Goal: Transaction & Acquisition: Purchase product/service

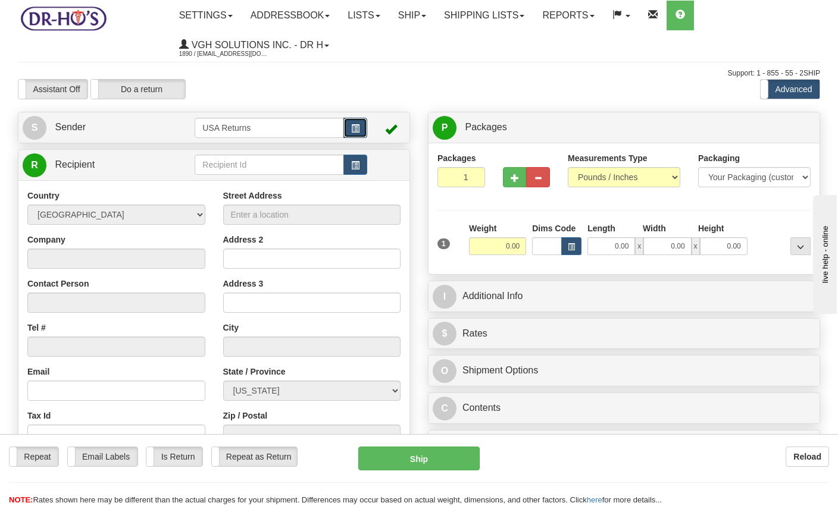
click at [354, 125] on span "button" at bounding box center [355, 129] width 8 height 8
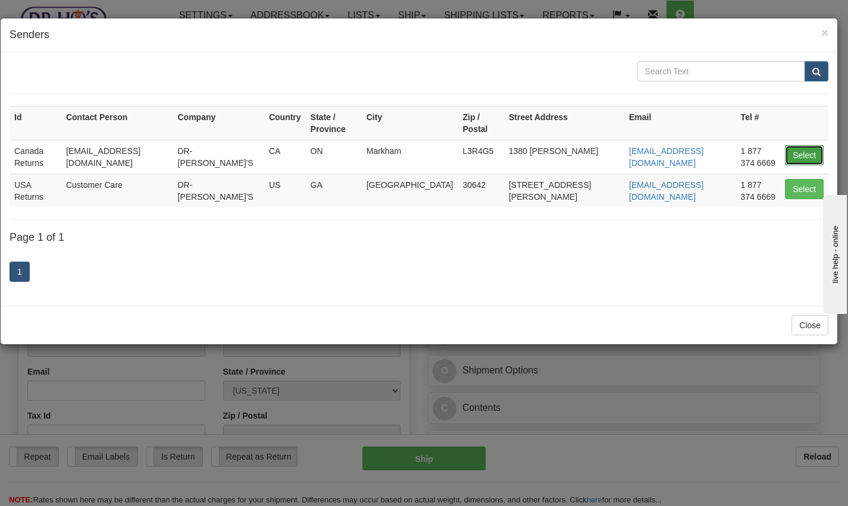
click at [799, 145] on button "Select" at bounding box center [804, 155] width 39 height 20
type input "Canada Returns"
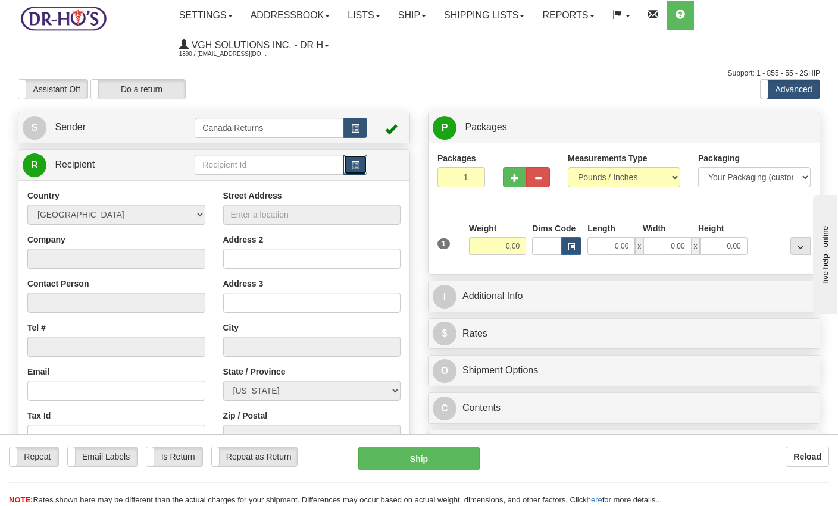
click at [361, 163] on button "button" at bounding box center [355, 165] width 24 height 20
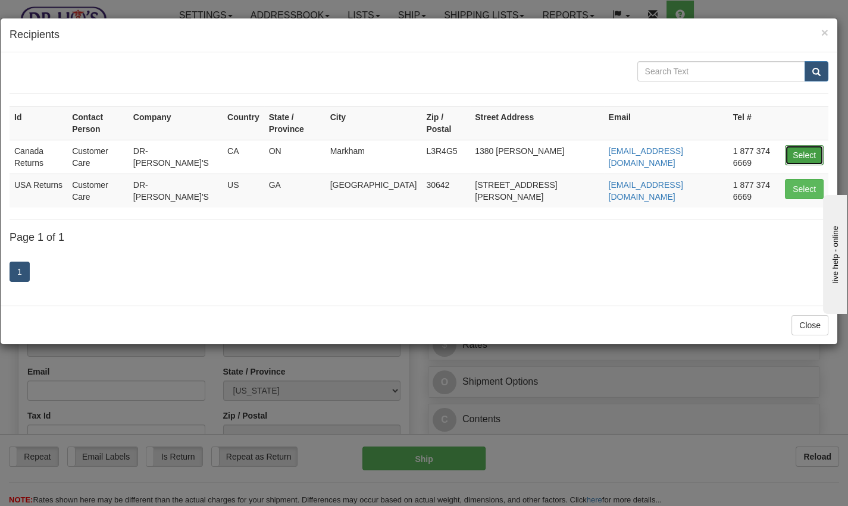
click at [804, 145] on button "Select" at bounding box center [804, 155] width 39 height 20
type input "Canada Returns"
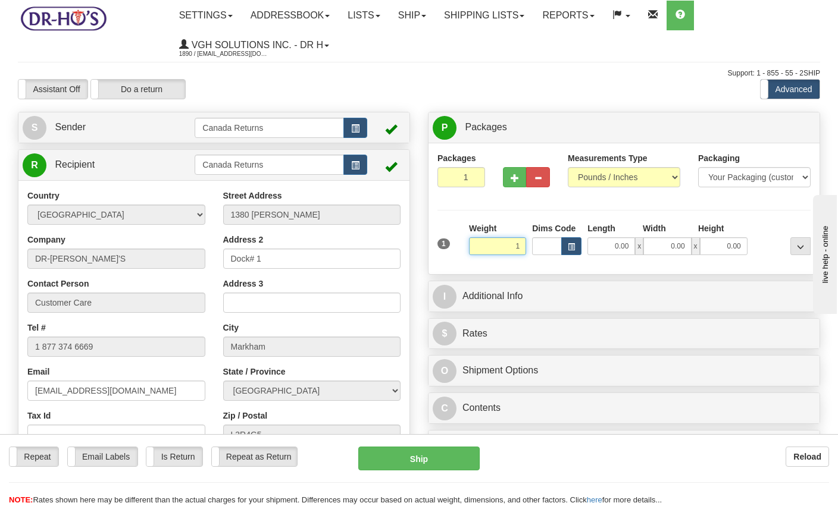
type input "1.00"
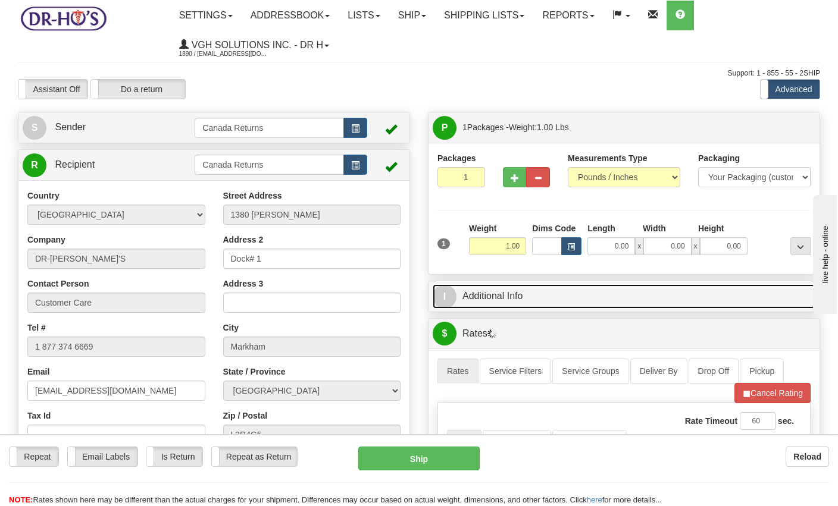
click at [505, 291] on link "I Additional Info" at bounding box center [624, 296] width 383 height 24
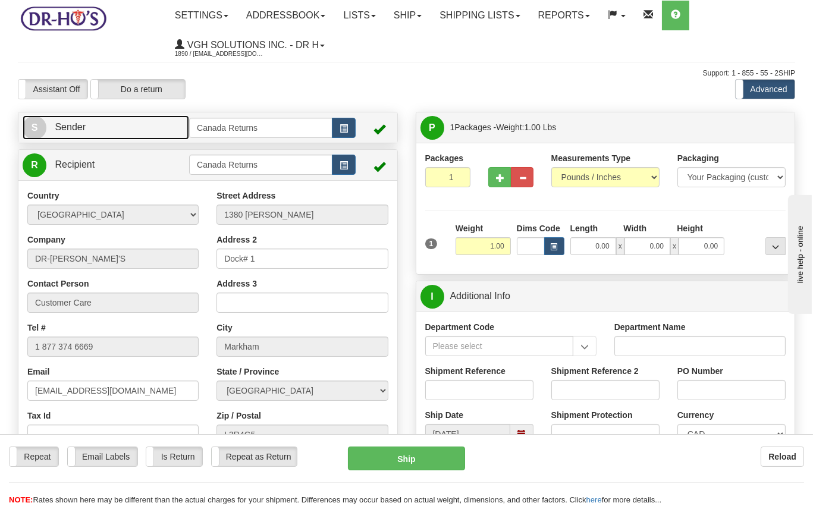
click at [119, 134] on link "S Sender" at bounding box center [106, 127] width 167 height 24
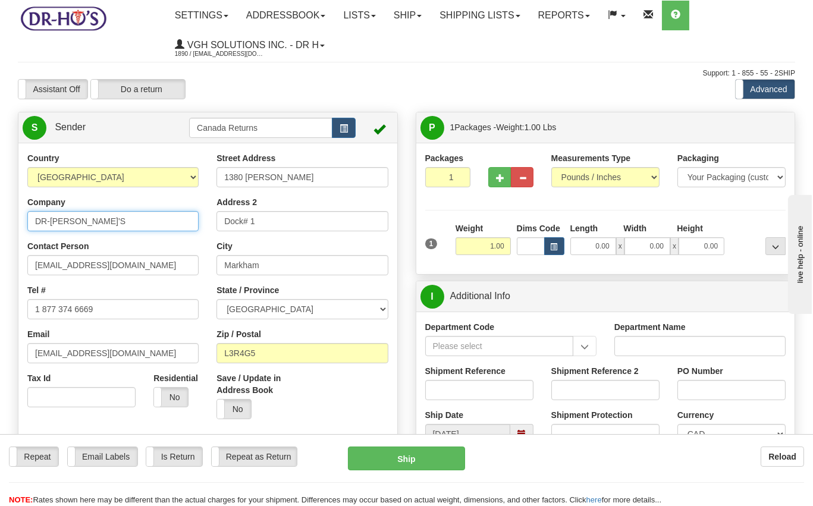
drag, startPoint x: 105, startPoint y: 220, endPoint x: -20, endPoint y: 213, distance: 124.6
click at [0, 213] on html "Training Course Close Toggle navigation Settings Shipping Preferences New Sende…" at bounding box center [406, 253] width 813 height 506
paste input "GODFREY M CLARKE"
type input "GODFREY M CLARKE"
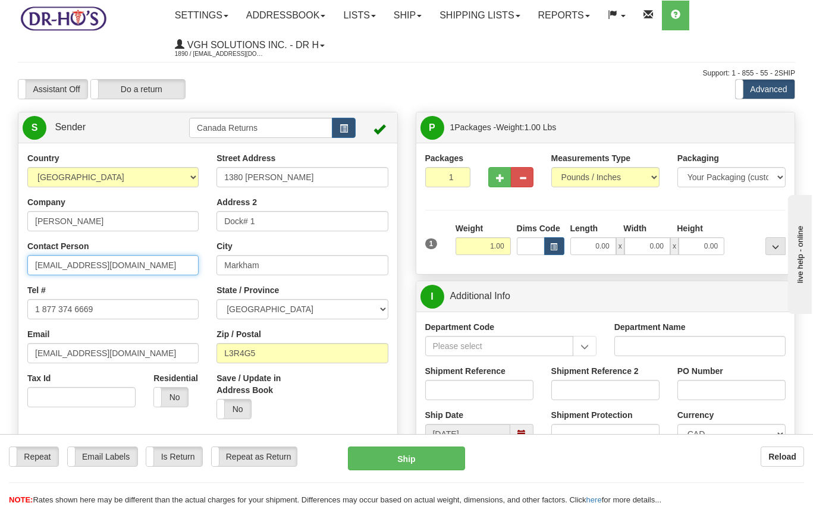
drag, startPoint x: 124, startPoint y: 264, endPoint x: 27, endPoint y: 262, distance: 97.0
click at [27, 262] on input "drho@drhonow.com" at bounding box center [112, 265] width 171 height 20
paste input "GODFREY M CLARKE"
type input "GODFREY M CLARKE"
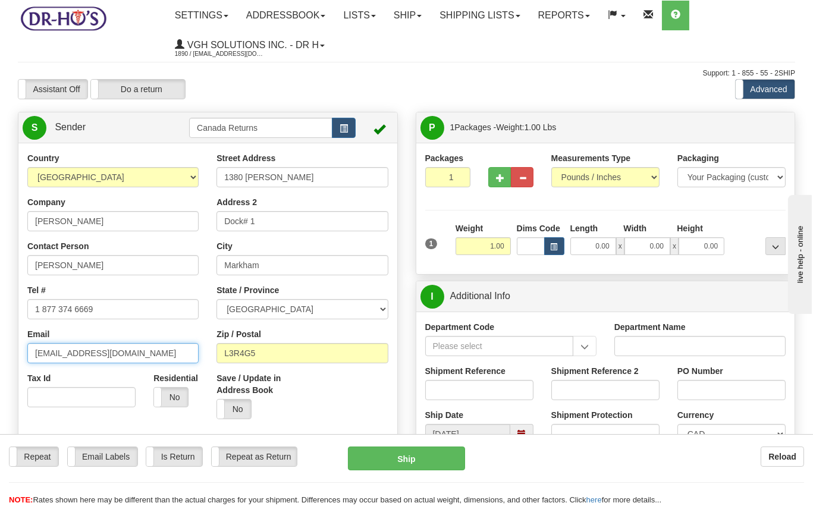
drag, startPoint x: 124, startPoint y: 358, endPoint x: -33, endPoint y: 354, distance: 157.1
click at [0, 354] on html "Training Course Close Toggle navigation Settings Shipping Preferences New Sende…" at bounding box center [406, 253] width 813 height 506
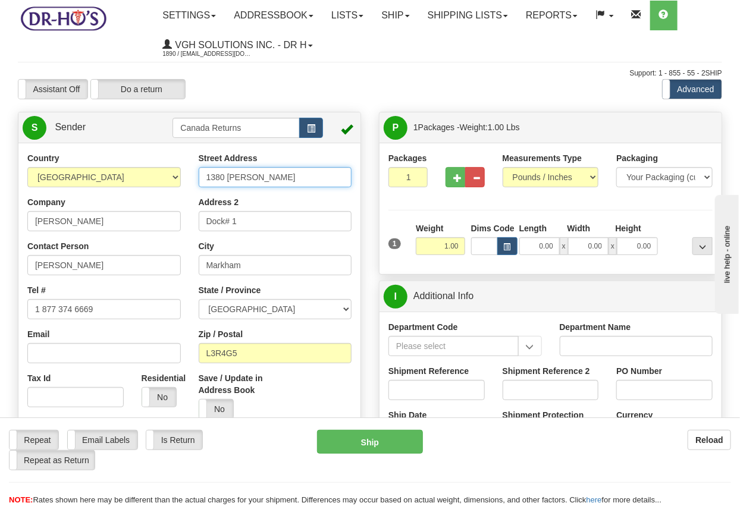
drag, startPoint x: 281, startPoint y: 177, endPoint x: 262, endPoint y: 177, distance: 19.6
click at [262, 177] on input "1380 Rodick Rd" at bounding box center [276, 177] width 154 height 20
click at [319, 130] on button "button" at bounding box center [311, 128] width 24 height 20
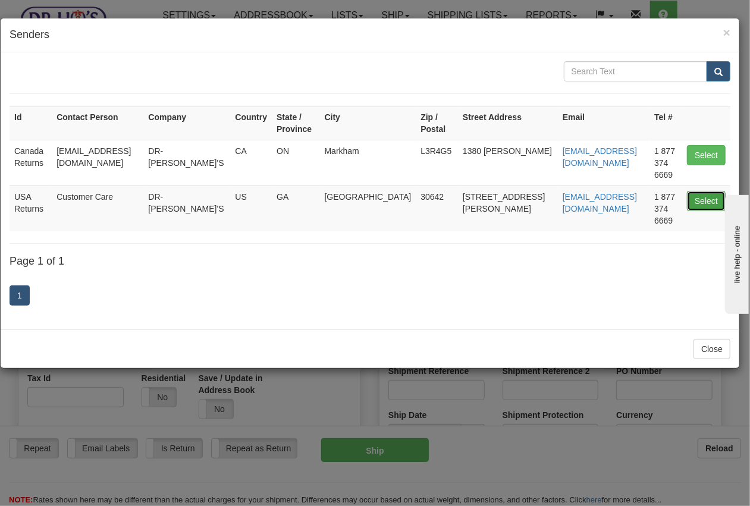
click at [690, 191] on button "Select" at bounding box center [706, 201] width 39 height 20
type input "USA Returns"
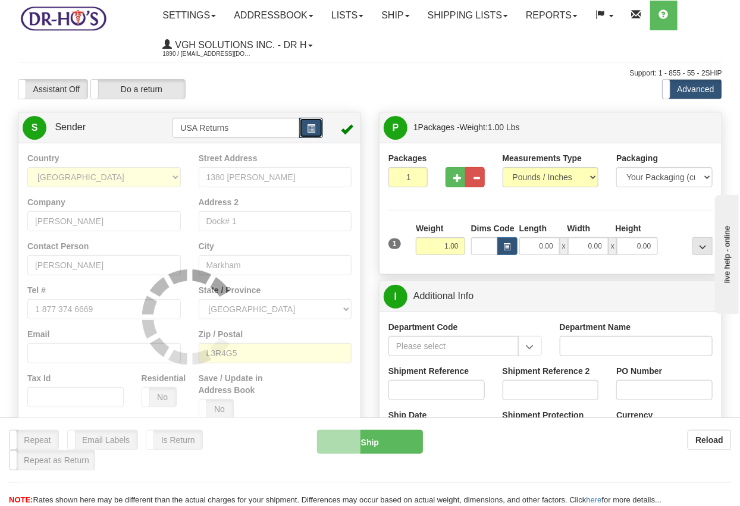
select select "1"
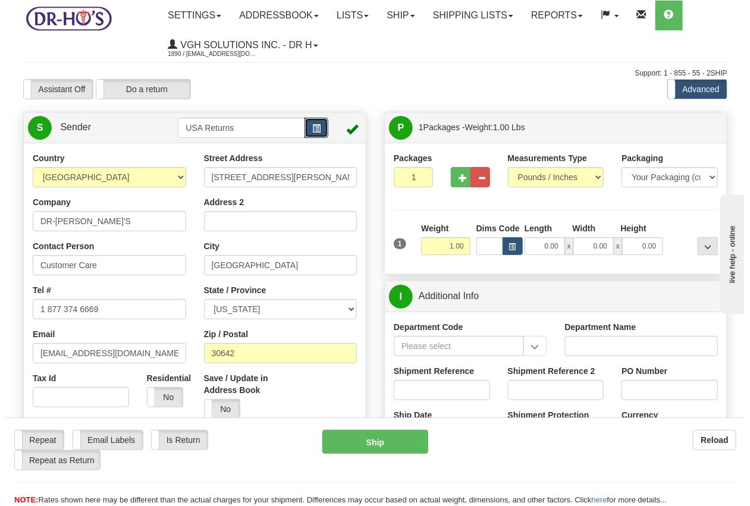
scroll to position [198, 0]
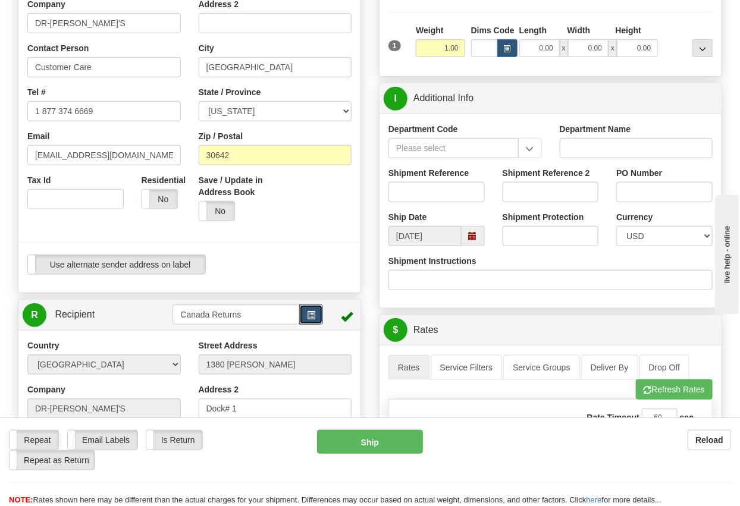
click at [310, 314] on span "button" at bounding box center [311, 316] width 8 height 8
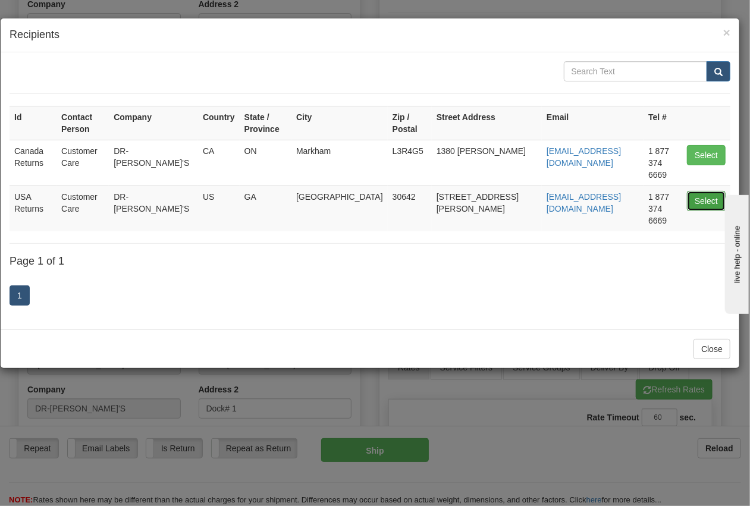
click at [696, 191] on button "Select" at bounding box center [706, 201] width 39 height 20
type input "USA Returns"
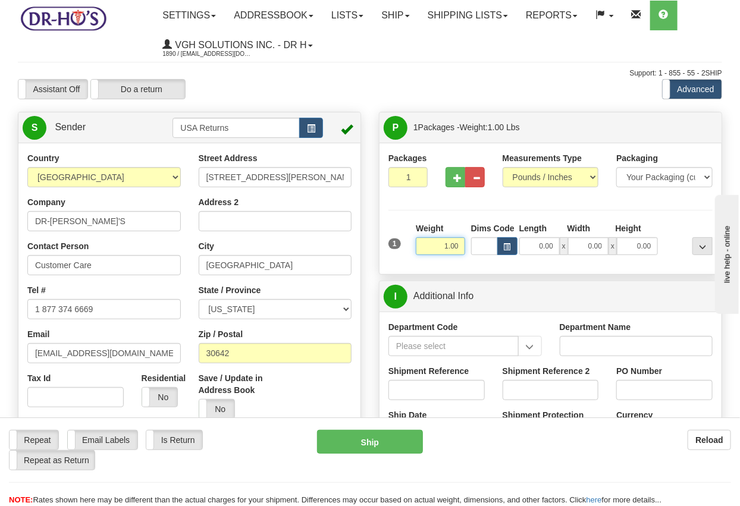
scroll to position [0, 0]
drag, startPoint x: 280, startPoint y: 176, endPoint x: 165, endPoint y: 174, distance: 114.3
click at [165, 174] on div "Country AFGHANISTAN ALAND ISLANDS ALBANIA ALGERIA AMERICAN SAMOA ANDORRA ANGOLA…" at bounding box center [189, 317] width 342 height 330
paste input "30 E 42nd St"
type input "30 E 42nd St"
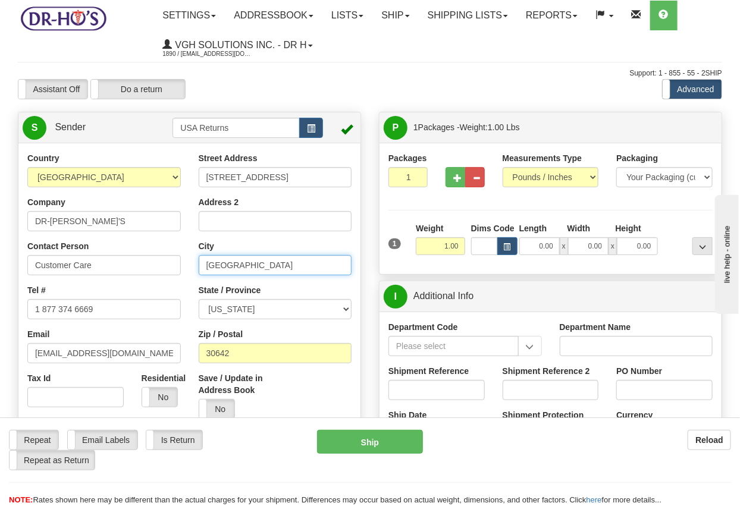
drag, startPoint x: 254, startPoint y: 267, endPoint x: 167, endPoint y: 270, distance: 86.9
click at [167, 270] on div "Country AFGHANISTAN ALAND ISLANDS ALBANIA ALGERIA AMERICAN SAMOA ANDORRA ANGOLA…" at bounding box center [189, 317] width 342 height 330
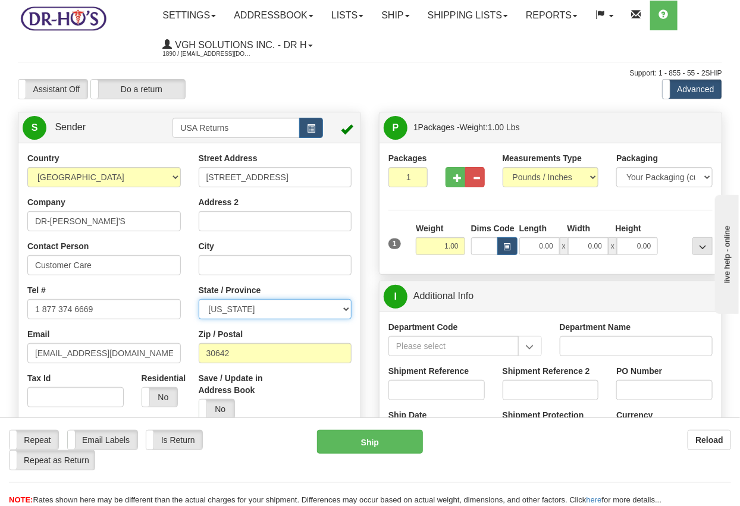
click at [261, 306] on select "ALABAMA ALASKA ARIZONA ARKANSAS Armed Forces America Armed Forces Europe Armed …" at bounding box center [276, 309] width 154 height 20
select select "NY"
click at [199, 300] on select "ALABAMA ALASKA ARIZONA ARKANSAS Armed Forces America Armed Forces Europe Armed …" at bounding box center [276, 309] width 154 height 20
click at [233, 262] on input "City" at bounding box center [276, 265] width 154 height 20
paste input "Brooklyn"
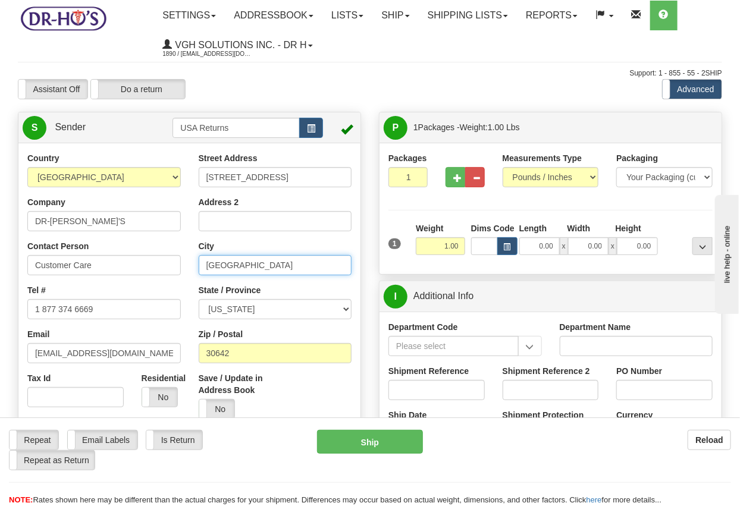
type input "Brooklyn"
drag, startPoint x: 248, startPoint y: 350, endPoint x: 290, endPoint y: 353, distance: 42.4
click at [157, 354] on div "Country AFGHANISTAN ALAND ISLANDS ALBANIA ALGERIA AMERICAN SAMOA ANDORRA ANGOLA…" at bounding box center [189, 317] width 342 height 330
paste input "11203"
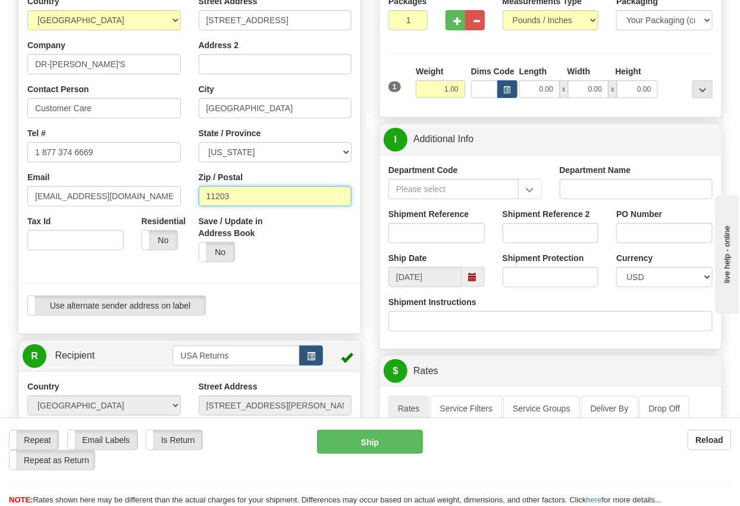
scroll to position [264, 0]
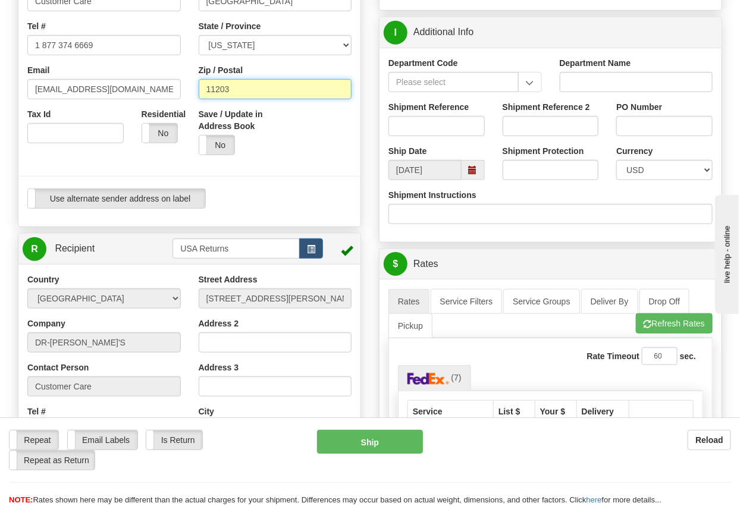
type input "11203"
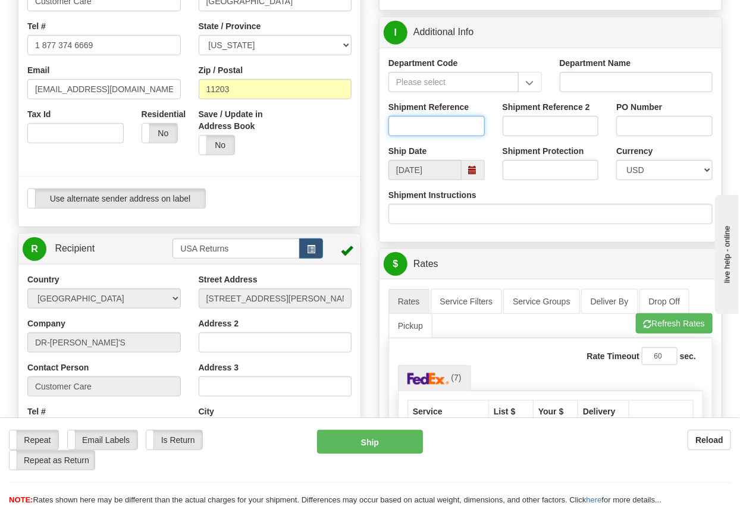
click at [444, 125] on input "Shipment Reference" at bounding box center [437, 126] width 96 height 20
paste input "1116725"
click at [467, 170] on span at bounding box center [473, 170] width 23 height 20
type input "1116725"
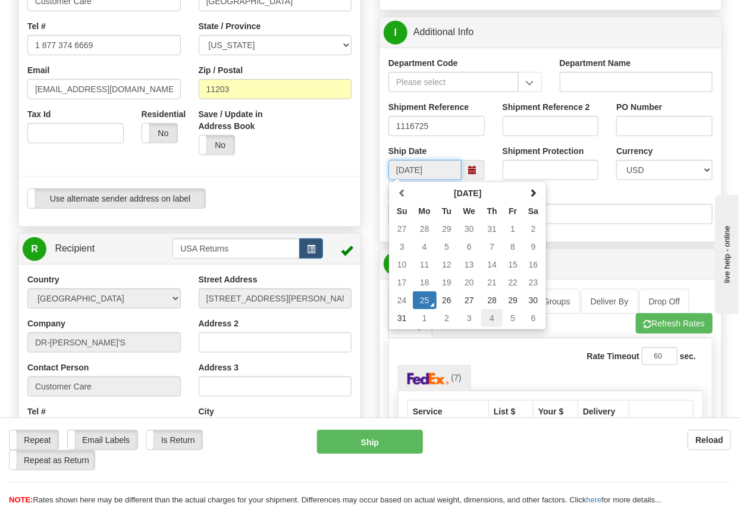
click at [494, 320] on td "4" at bounding box center [491, 318] width 21 height 18
type input "[DATE]"
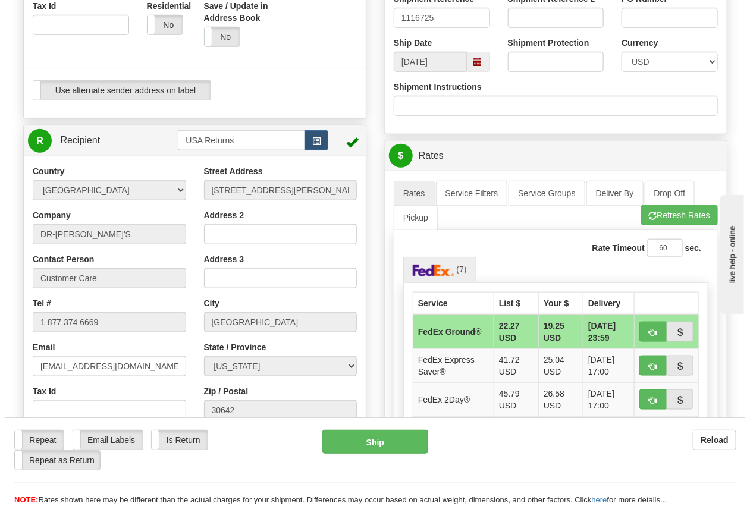
scroll to position [528, 0]
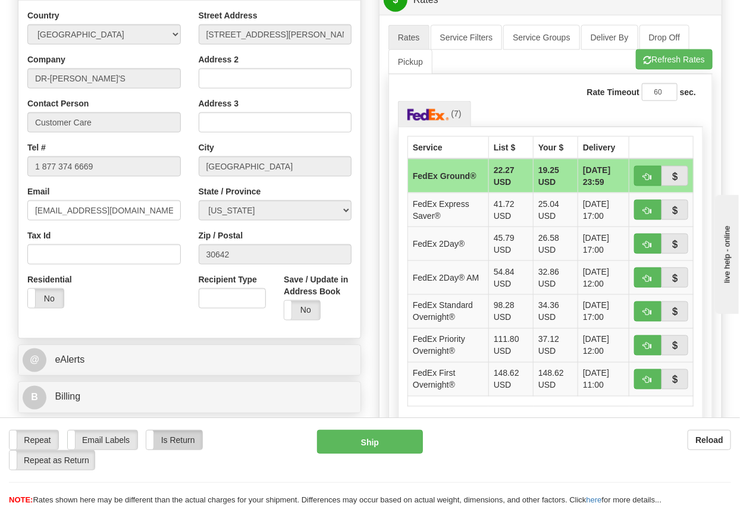
click at [173, 449] on label "Is Return" at bounding box center [173, 440] width 55 height 19
click at [367, 439] on button "Ship" at bounding box center [369, 442] width 105 height 24
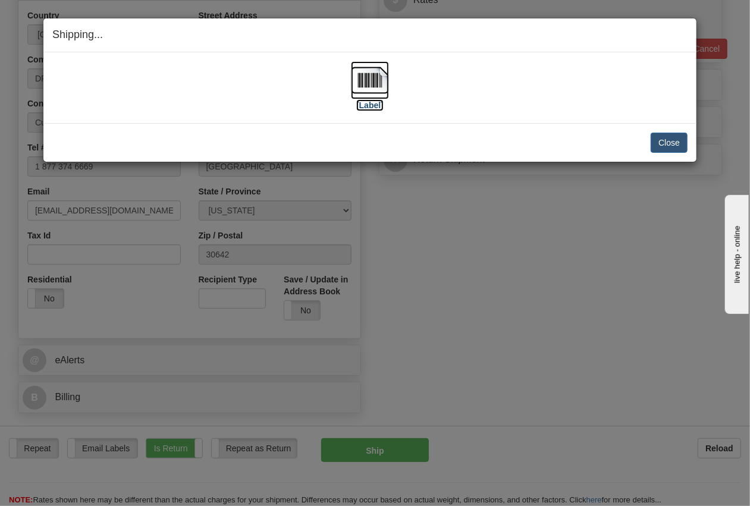
click at [372, 91] on img at bounding box center [370, 80] width 38 height 38
click at [663, 139] on button "Close" at bounding box center [669, 143] width 37 height 20
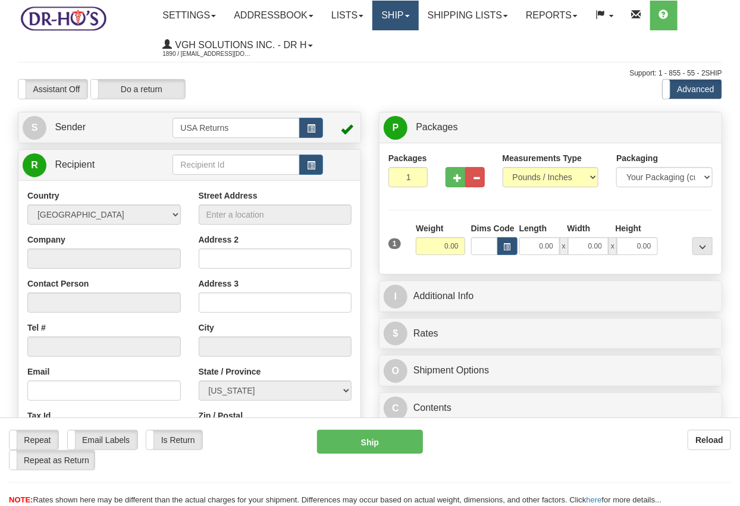
drag, startPoint x: 0, startPoint y: 0, endPoint x: 401, endPoint y: 13, distance: 401.3
click at [401, 13] on link "Ship" at bounding box center [395, 16] width 46 height 30
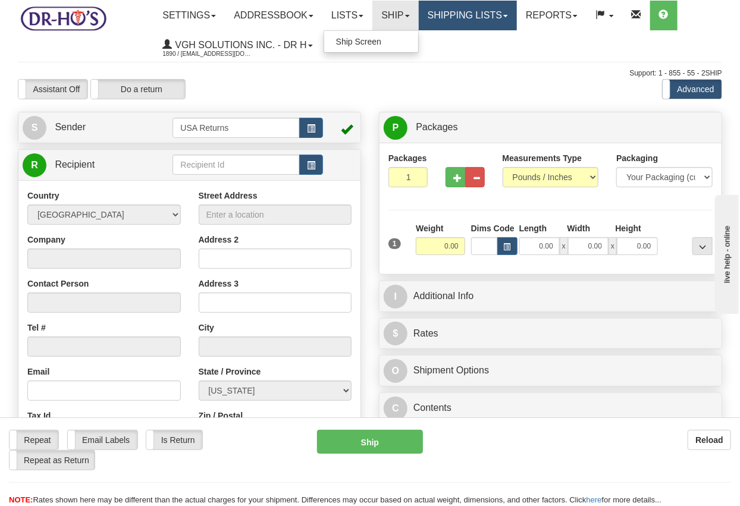
click at [461, 20] on link "Shipping lists" at bounding box center [468, 16] width 98 height 30
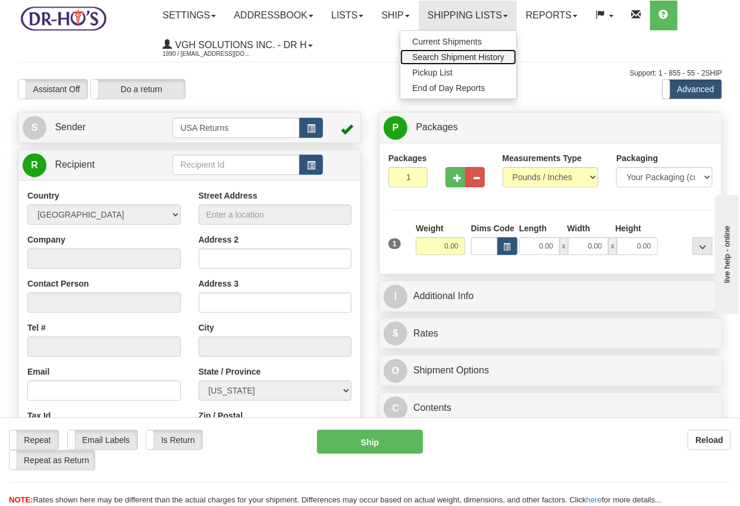
click at [460, 58] on span "Search Shipment History" at bounding box center [458, 57] width 92 height 10
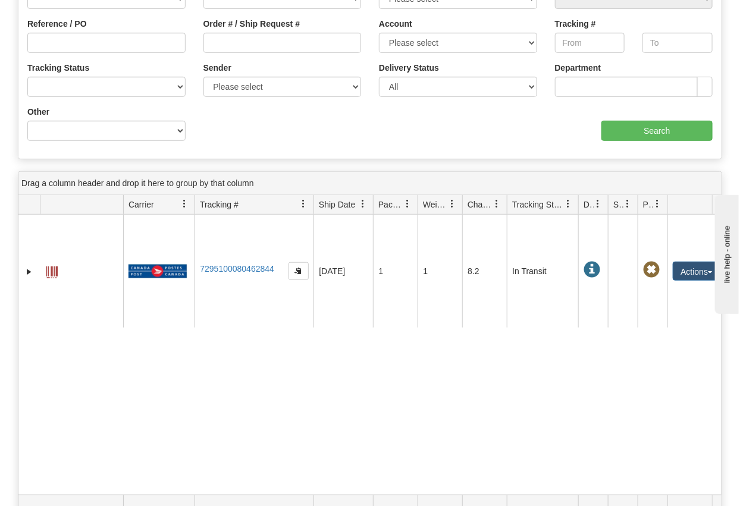
scroll to position [198, 0]
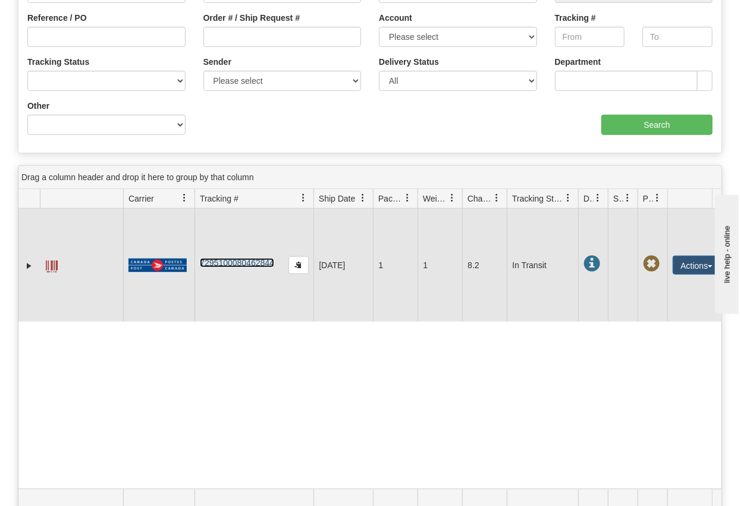
click at [248, 268] on link "7295100080462844" at bounding box center [237, 263] width 74 height 10
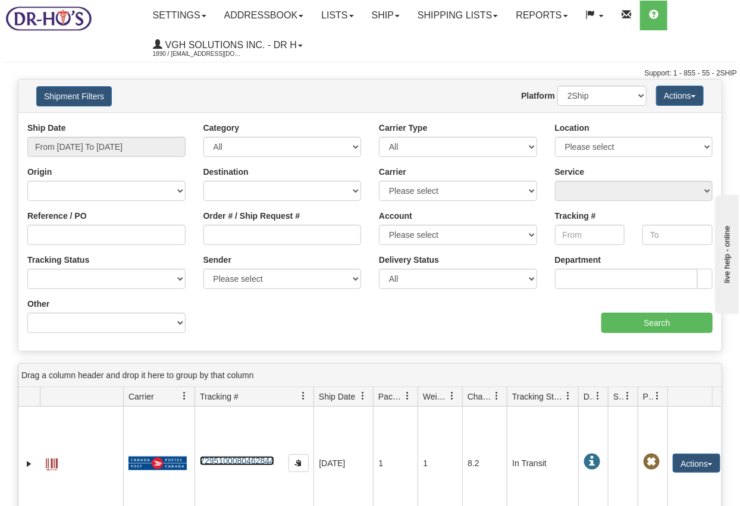
scroll to position [0, 0]
click at [136, 149] on input "From 08/24/2025 To 08/25/2025" at bounding box center [106, 147] width 158 height 20
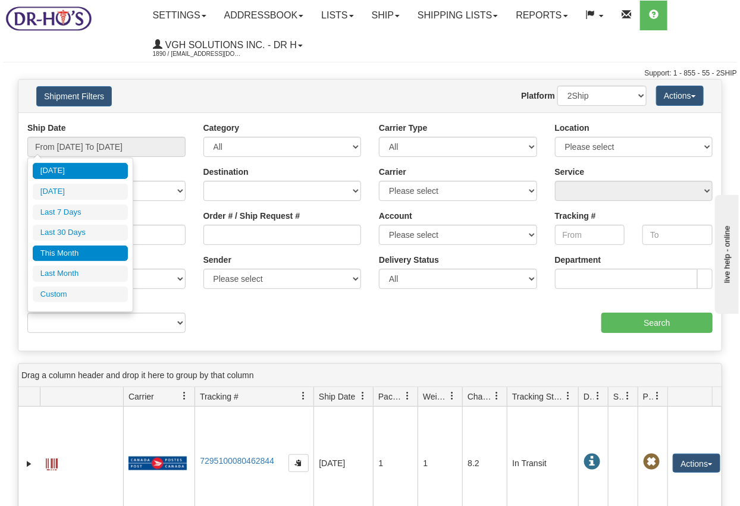
click at [71, 255] on li "This Month" at bounding box center [80, 254] width 95 height 16
type input "From 08/01/2025 To 08/31/2025"
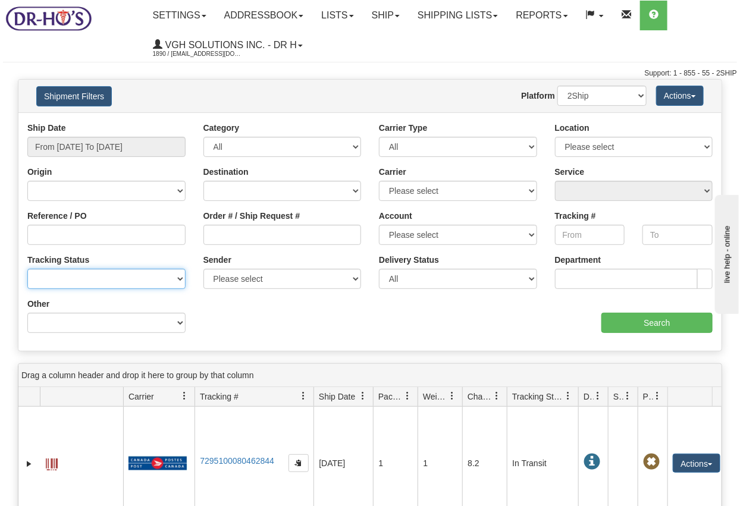
click at [67, 274] on select "No Tracking Info Delivered In Transit Out For Delivery Exception Partial Delive…" at bounding box center [106, 279] width 158 height 20
click at [27, 269] on select "No Tracking Info Delivered In Transit Out For Delivery Exception Partial Delive…" at bounding box center [106, 279] width 158 height 20
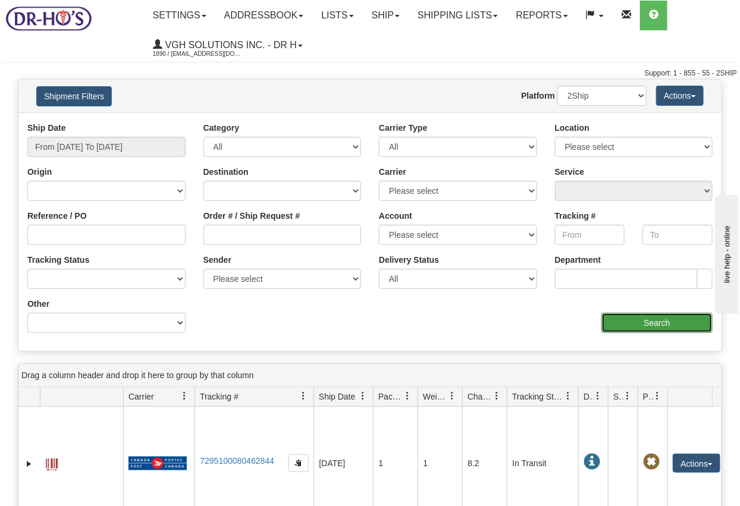
click at [633, 326] on input "Search" at bounding box center [657, 323] width 111 height 20
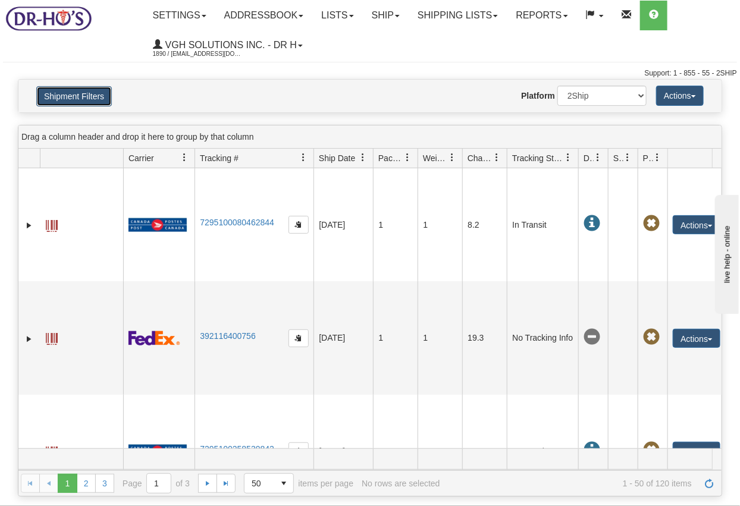
click at [90, 94] on button "Shipment Filters" at bounding box center [74, 96] width 76 height 20
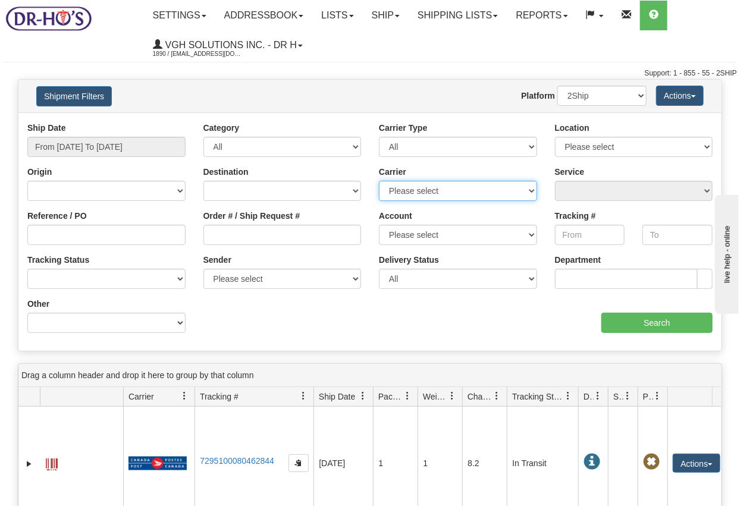
click at [517, 198] on select "Please select BeSwyft Canada Post Canpar Day & Ross. FedEx Express® GLS Canada …" at bounding box center [458, 191] width 158 height 20
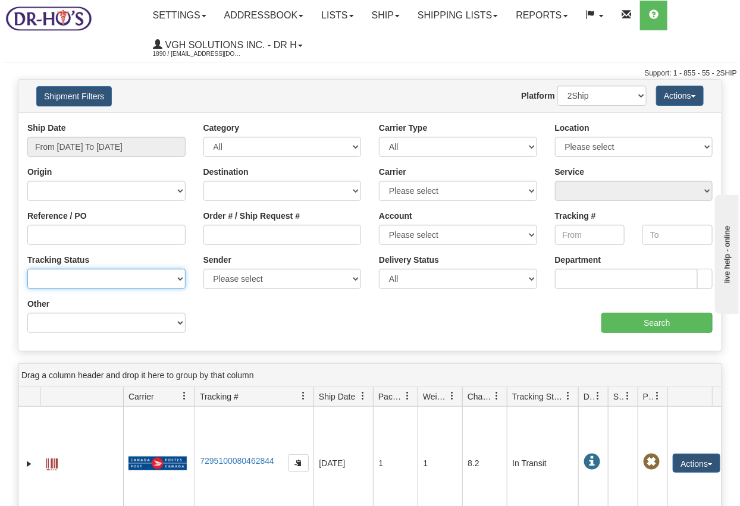
click at [181, 280] on select "No Tracking Info Delivered In Transit Out For Delivery Exception Partial Delive…" at bounding box center [106, 279] width 158 height 20
select select "No Tracking Info"
click at [27, 269] on select "No Tracking Info Delivered In Transit Out For Delivery Exception Partial Delive…" at bounding box center [106, 279] width 158 height 20
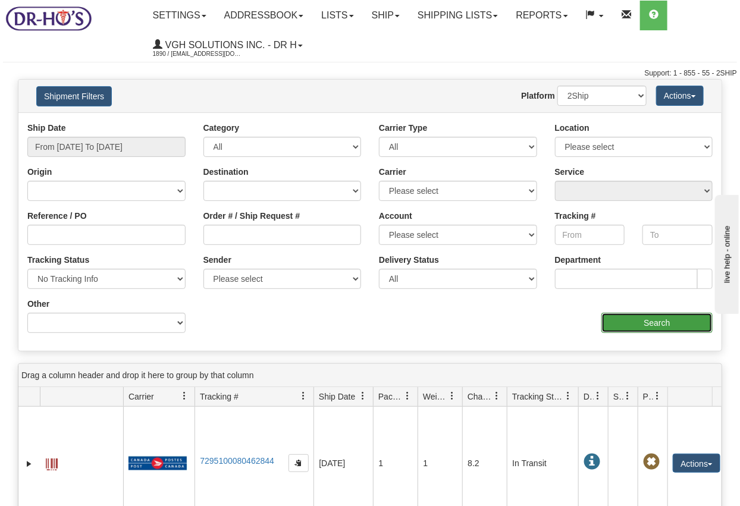
click at [633, 319] on input "Search" at bounding box center [657, 323] width 111 height 20
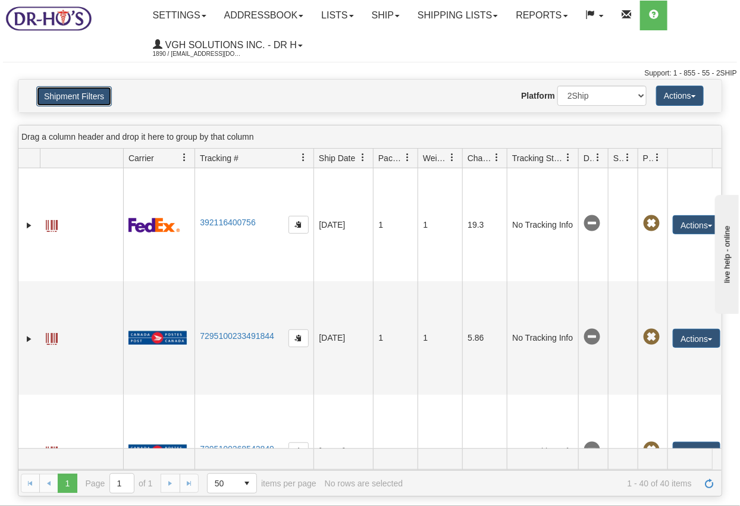
click at [91, 96] on button "Shipment Filters" at bounding box center [74, 96] width 76 height 20
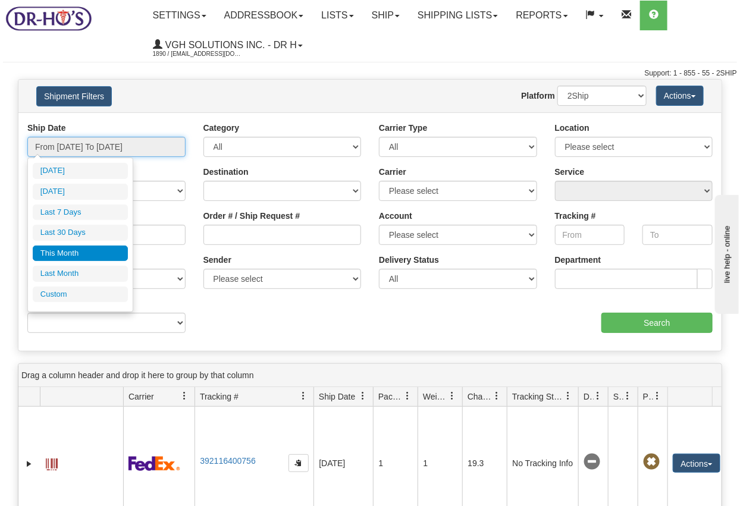
click at [164, 143] on input "From 08/01/2025 To 08/31/2025" at bounding box center [106, 147] width 158 height 20
click at [79, 168] on li "Today" at bounding box center [80, 171] width 95 height 16
type input "From 08/25/2025 To 08/25/2025"
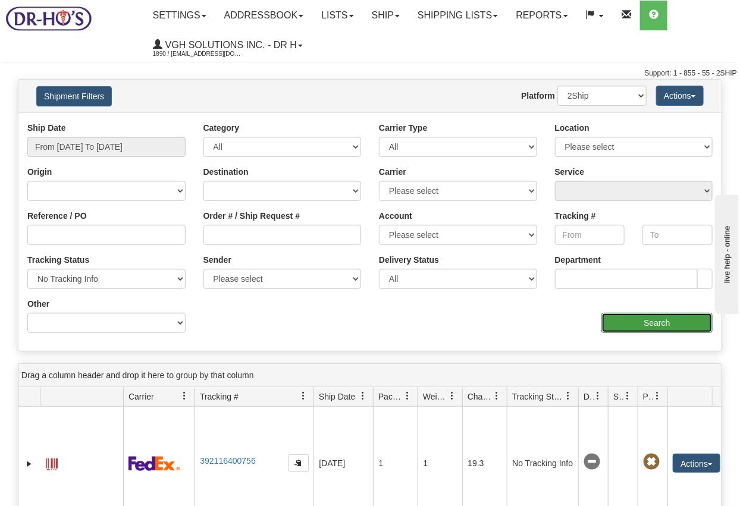
click at [652, 321] on input "Search" at bounding box center [657, 323] width 111 height 20
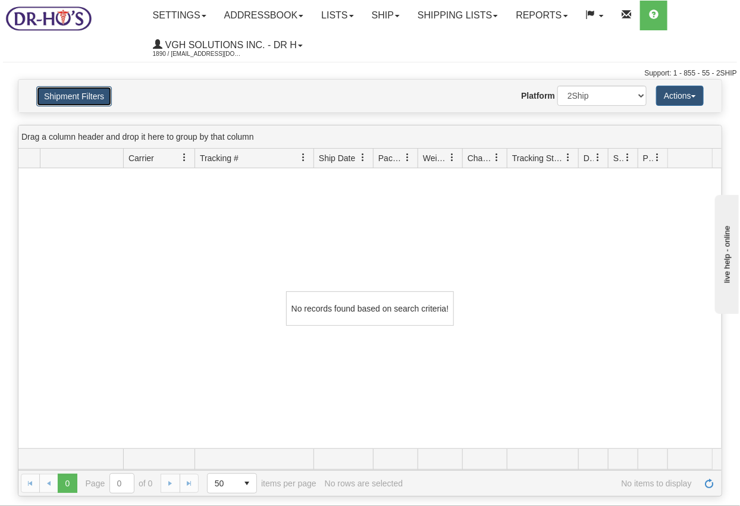
click at [93, 98] on button "Shipment Filters" at bounding box center [74, 96] width 76 height 20
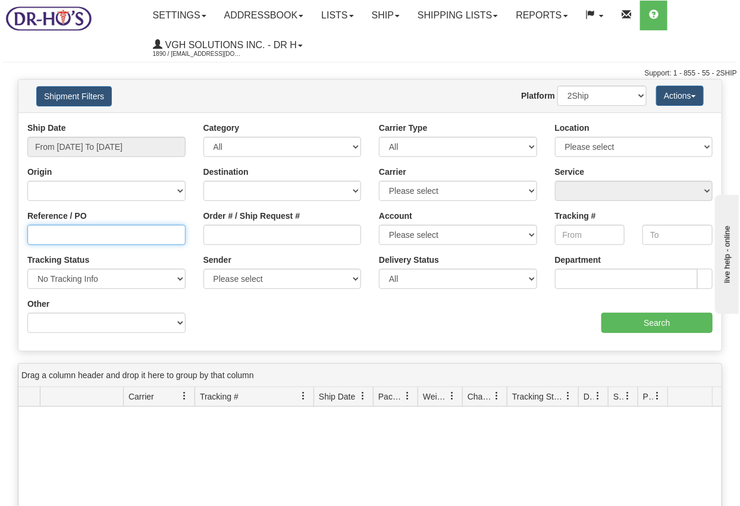
click at [106, 238] on input "Reference / PO" at bounding box center [106, 235] width 158 height 20
paste input "1116725"
type input "1116725"
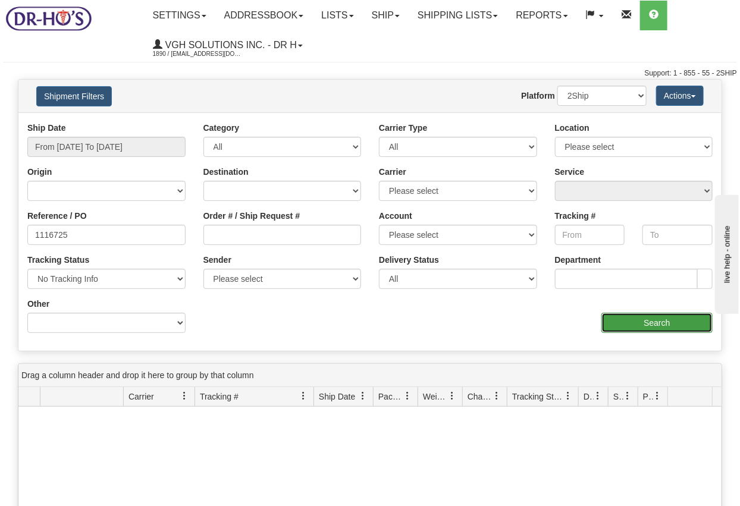
click at [637, 322] on input "Search" at bounding box center [657, 323] width 111 height 20
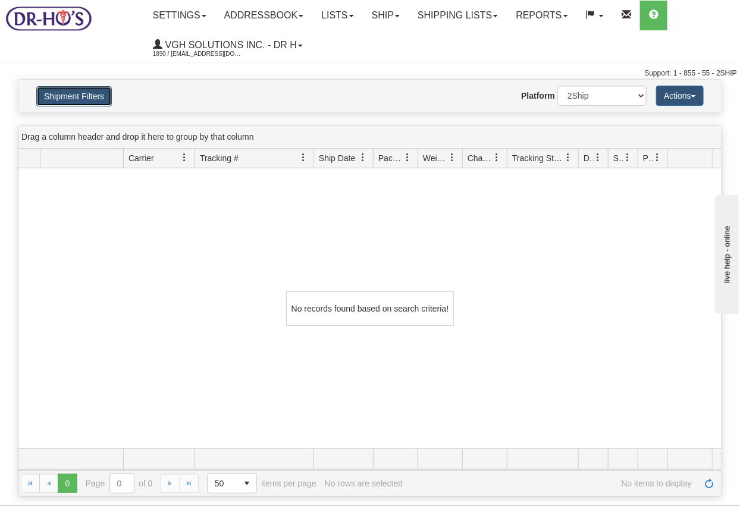
click at [81, 97] on button "Shipment Filters" at bounding box center [74, 96] width 76 height 20
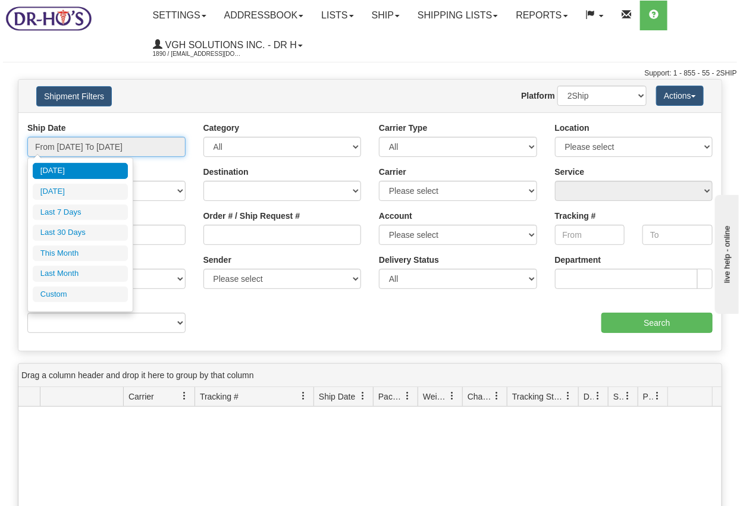
click at [167, 149] on input "From 08/25/2025 To 08/25/2025" at bounding box center [106, 147] width 158 height 20
click at [99, 206] on li "Last 7 Days" at bounding box center [80, 213] width 95 height 16
type input "From 08/19/2025 To 08/25/2025"
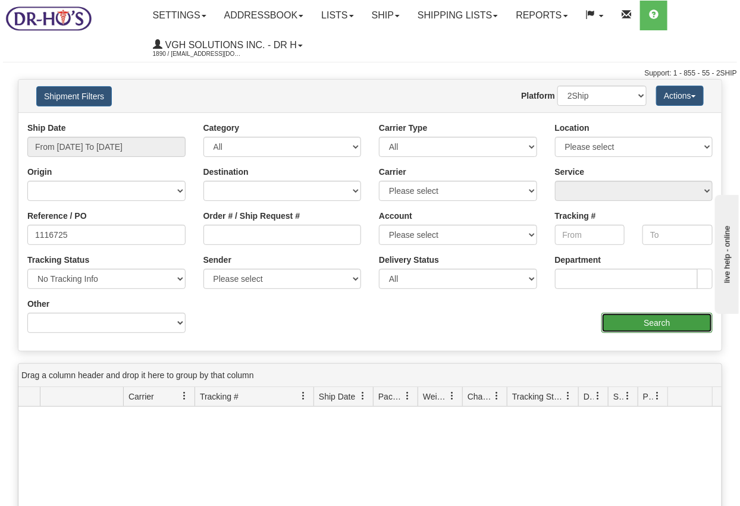
click at [666, 324] on input "Search" at bounding box center [657, 323] width 111 height 20
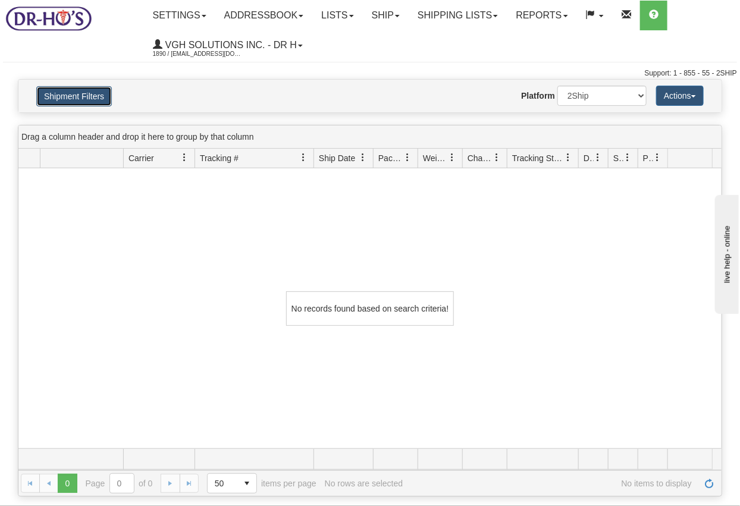
click at [85, 93] on button "Shipment Filters" at bounding box center [74, 96] width 76 height 20
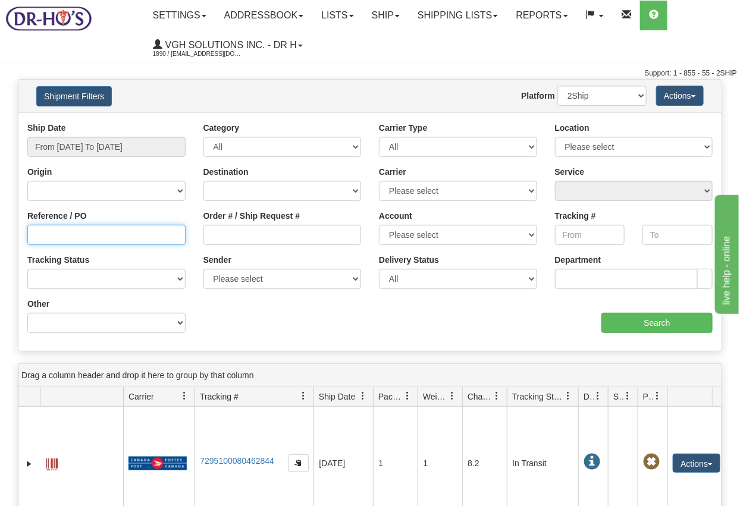
click at [55, 230] on input "Reference / PO" at bounding box center [106, 235] width 158 height 20
paste input "1116725"
type input "1116725"
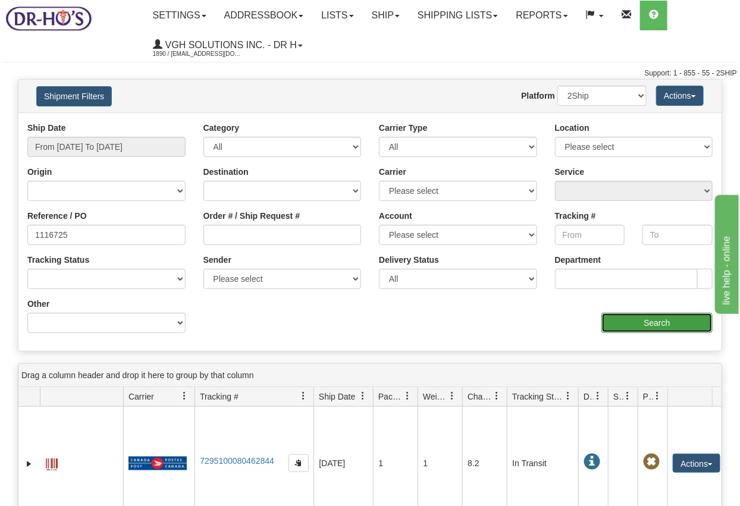
click at [641, 323] on input "Search" at bounding box center [657, 323] width 111 height 20
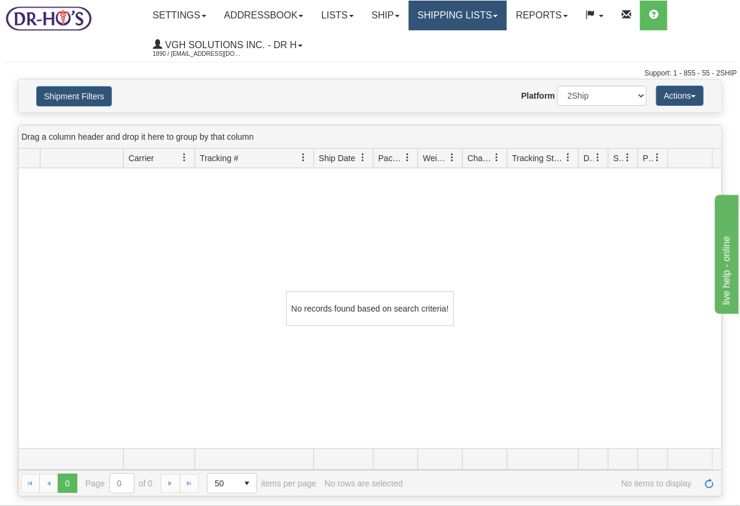
click at [450, 16] on link "Shipping lists" at bounding box center [458, 16] width 98 height 30
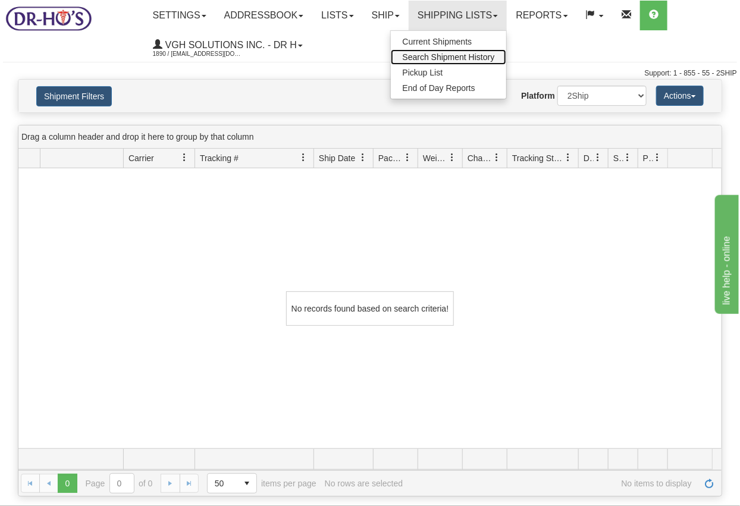
click at [458, 52] on span "Search Shipment History" at bounding box center [449, 57] width 92 height 10
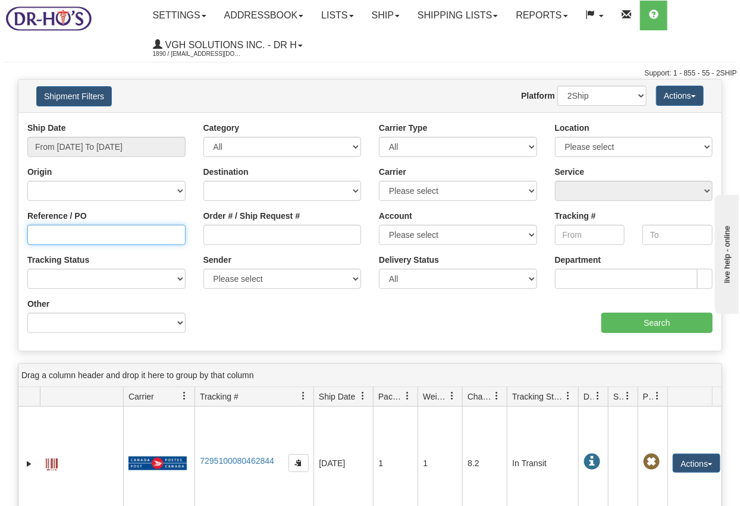
click at [90, 237] on input "Reference / PO" at bounding box center [106, 235] width 158 height 20
paste input "1116725"
type input "1116725"
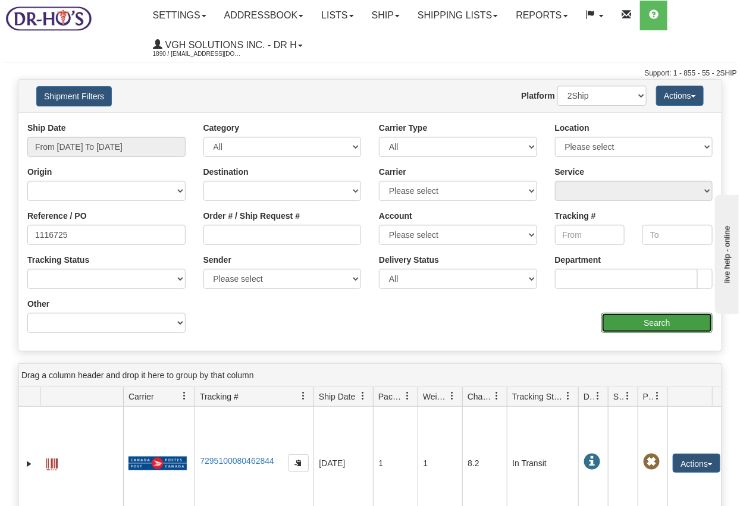
click at [663, 321] on input "Search" at bounding box center [657, 323] width 111 height 20
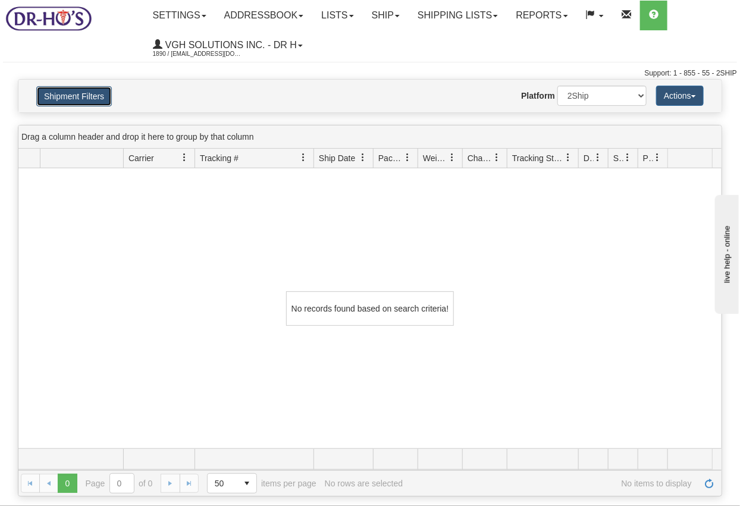
click at [63, 103] on button "Shipment Filters" at bounding box center [74, 96] width 76 height 20
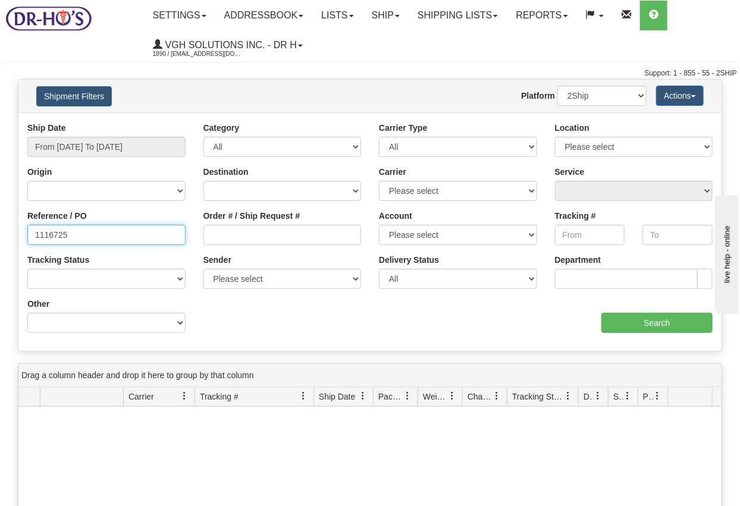
drag, startPoint x: 93, startPoint y: 234, endPoint x: -36, endPoint y: 218, distance: 130.8
click at [0, 218] on html "Upgrade Account Cancel Toggle navigation Settings New Senders" at bounding box center [370, 253] width 740 height 506
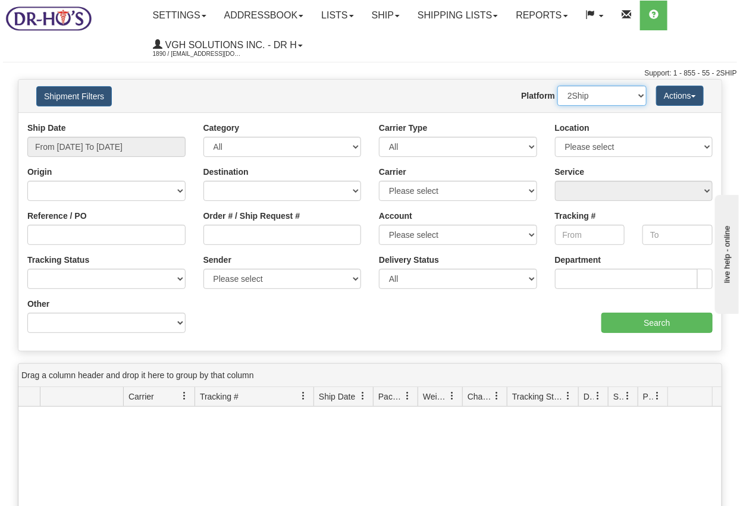
click at [639, 99] on select "2Ship Imported" at bounding box center [602, 96] width 89 height 20
click at [635, 327] on input "Search" at bounding box center [657, 323] width 111 height 20
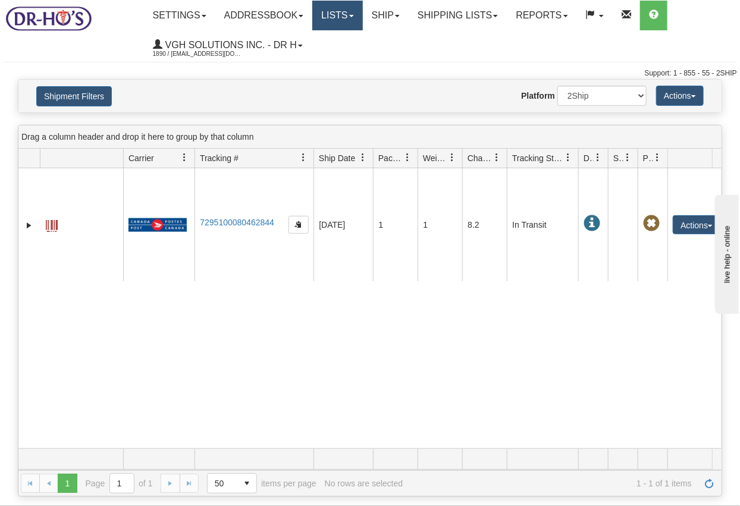
click at [336, 18] on link "Lists" at bounding box center [337, 16] width 50 height 30
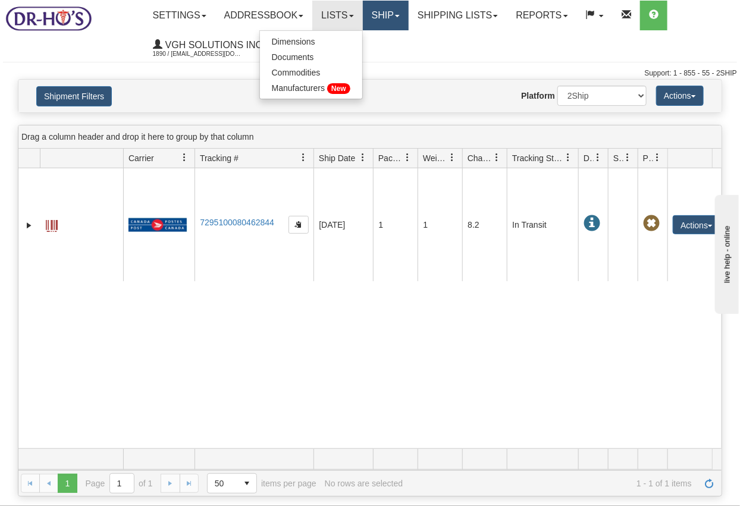
click at [400, 20] on link "Ship" at bounding box center [386, 16] width 46 height 30
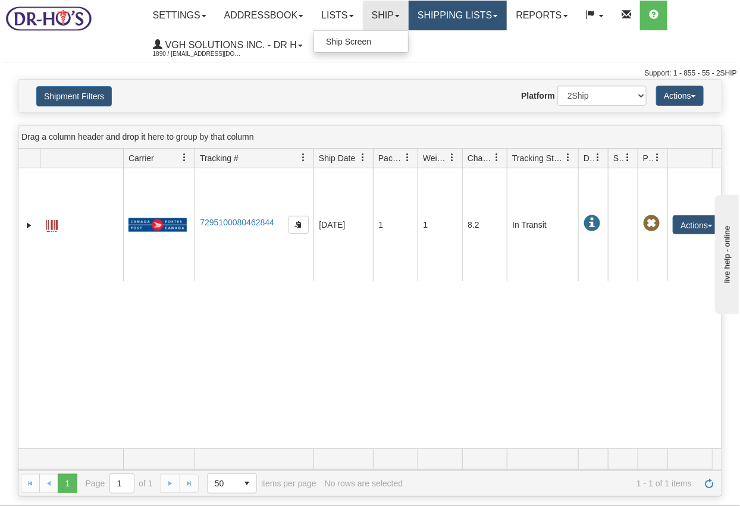
click at [467, 20] on link "Shipping lists" at bounding box center [458, 16] width 98 height 30
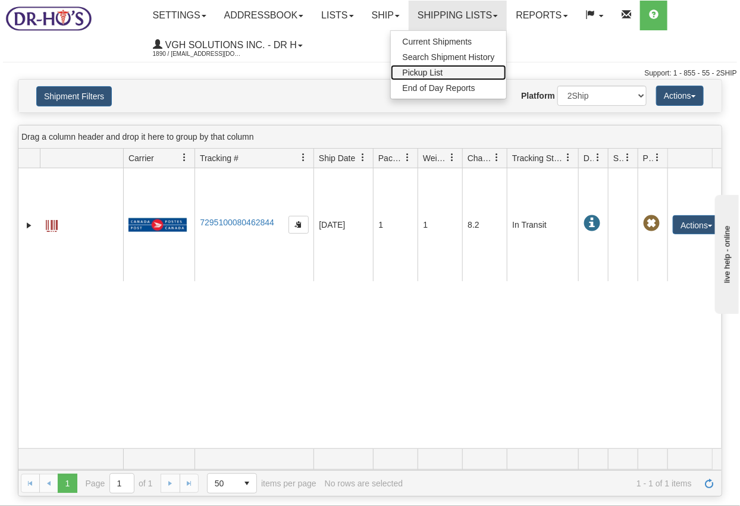
click at [439, 74] on span "Pickup List" at bounding box center [423, 73] width 40 height 10
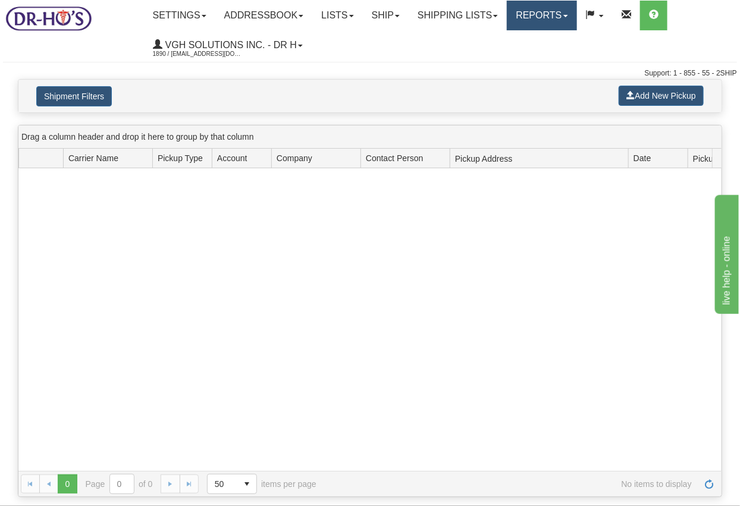
click at [553, 22] on link "Reports" at bounding box center [542, 16] width 70 height 30
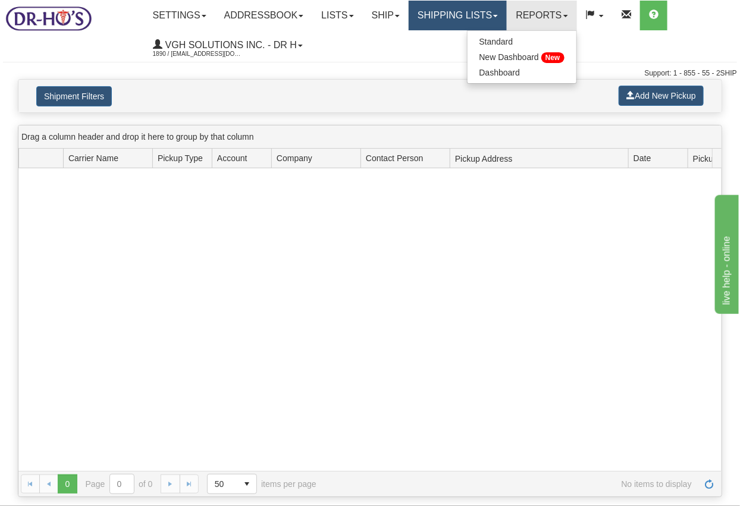
click at [451, 13] on link "Shipping lists" at bounding box center [458, 16] width 98 height 30
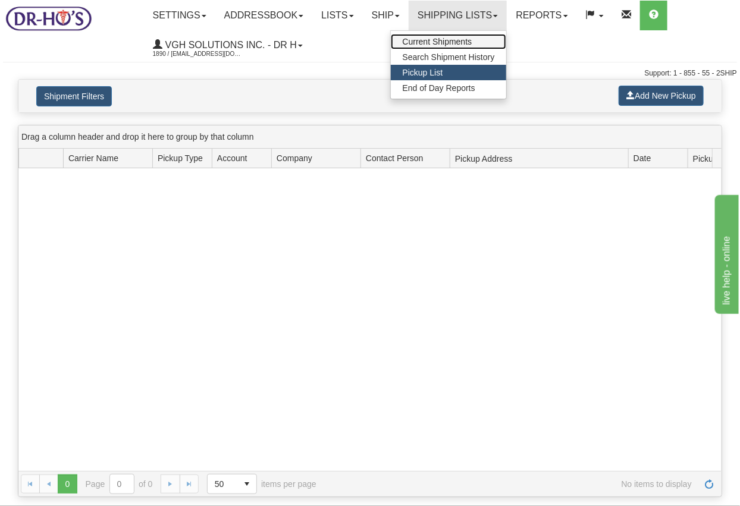
click at [444, 40] on span "Current Shipments" at bounding box center [438, 42] width 70 height 10
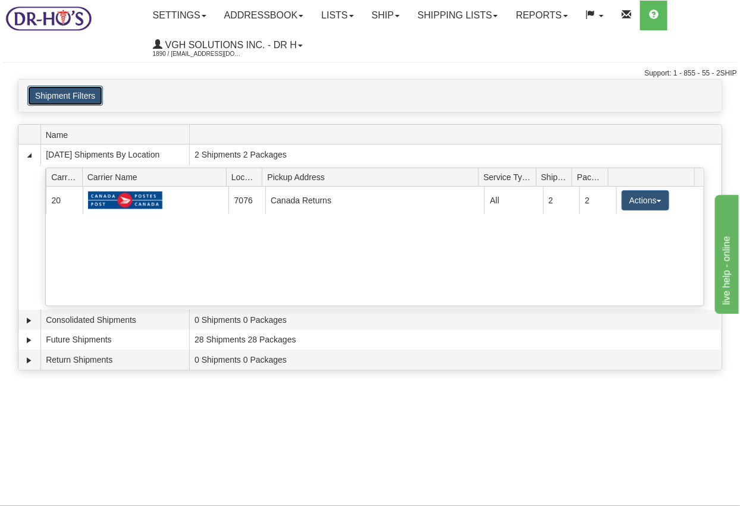
click at [68, 97] on button "Shipment Filters" at bounding box center [65, 96] width 76 height 20
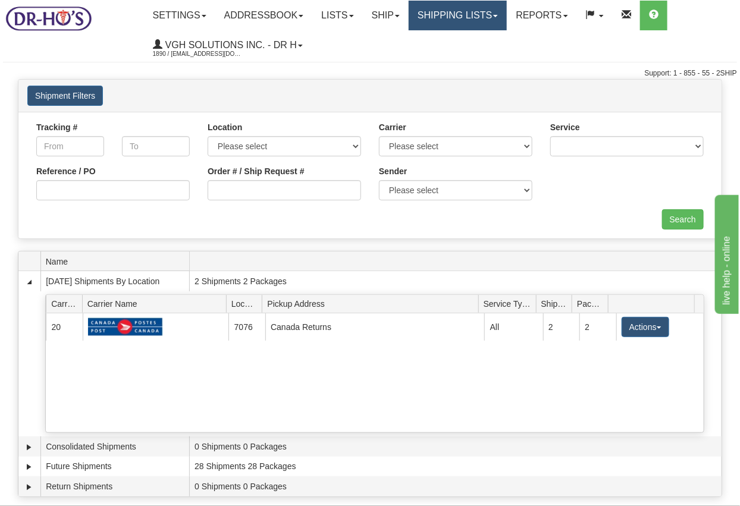
click at [453, 18] on link "Shipping lists" at bounding box center [458, 16] width 98 height 30
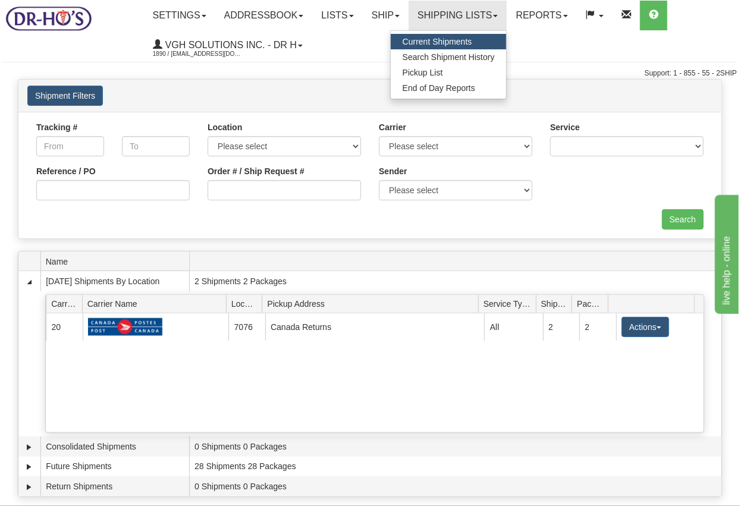
click at [449, 39] on span "Current Shipments" at bounding box center [438, 42] width 70 height 10
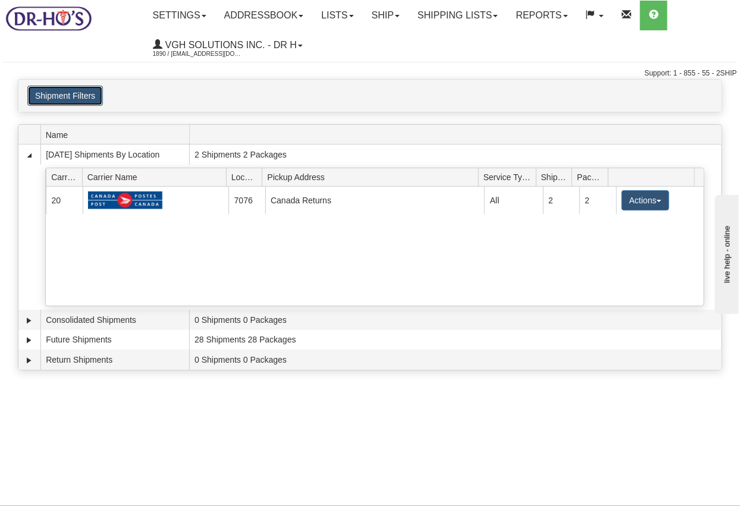
click at [76, 97] on button "Shipment Filters" at bounding box center [65, 96] width 76 height 20
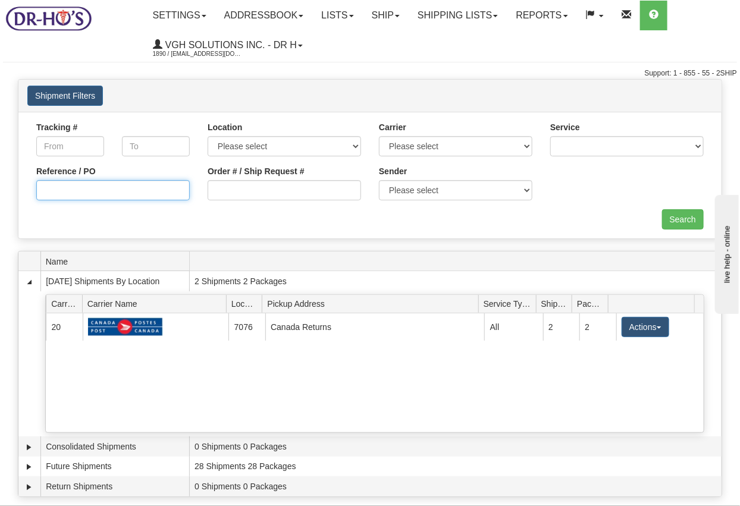
click at [84, 190] on input "Reference / PO" at bounding box center [113, 190] width 154 height 20
paste input "1116725"
type input "1116725"
click at [681, 224] on input "Search" at bounding box center [683, 219] width 42 height 20
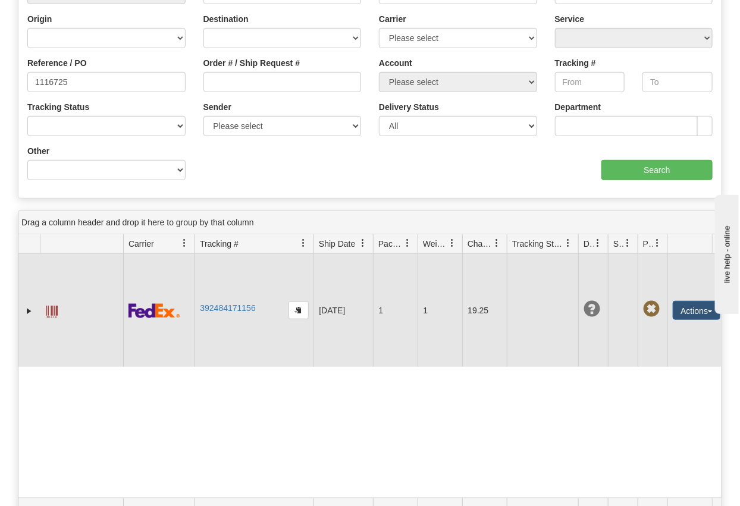
scroll to position [198, 0]
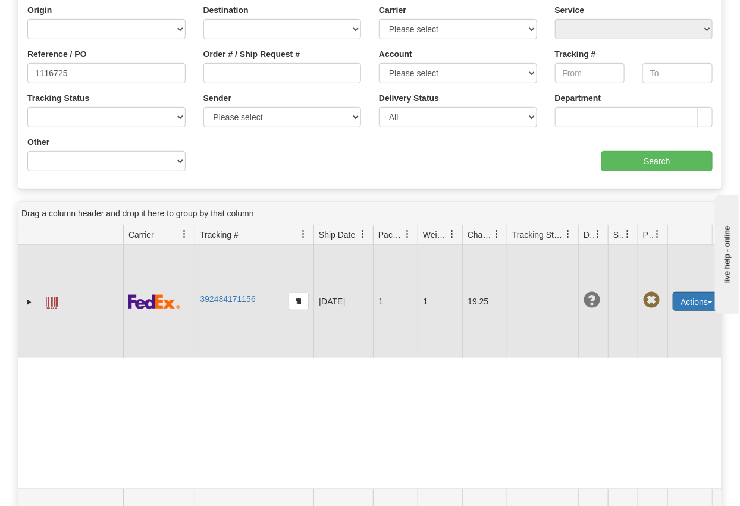
click at [694, 305] on button "Actions" at bounding box center [697, 301] width 48 height 19
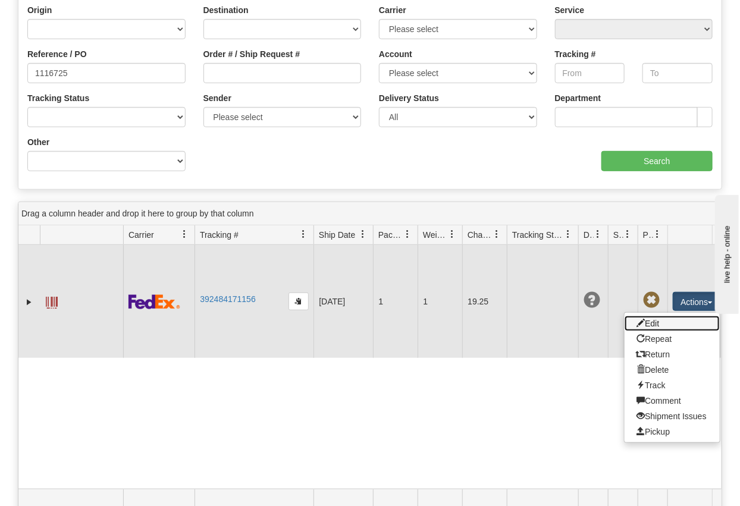
click at [675, 323] on link "Edit" at bounding box center [672, 323] width 95 height 15
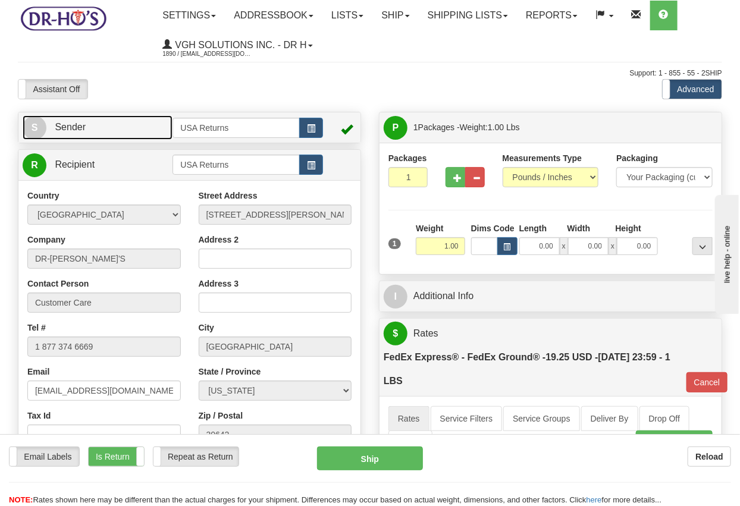
click at [145, 127] on link "S Sender" at bounding box center [98, 127] width 150 height 24
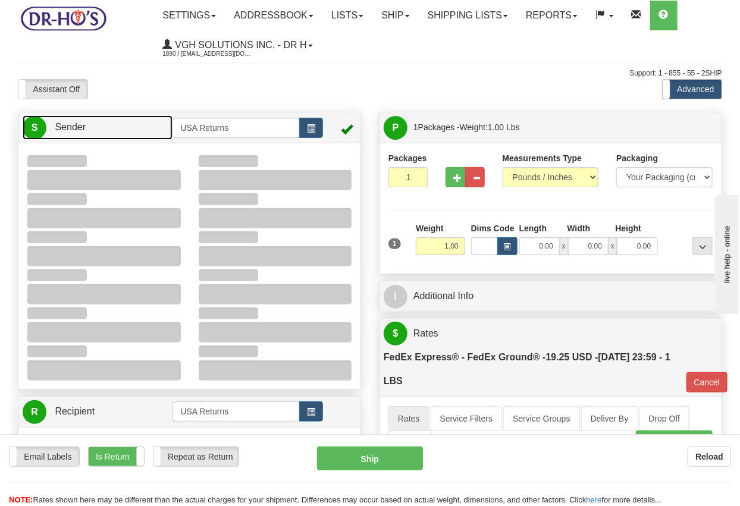
type input "12:41"
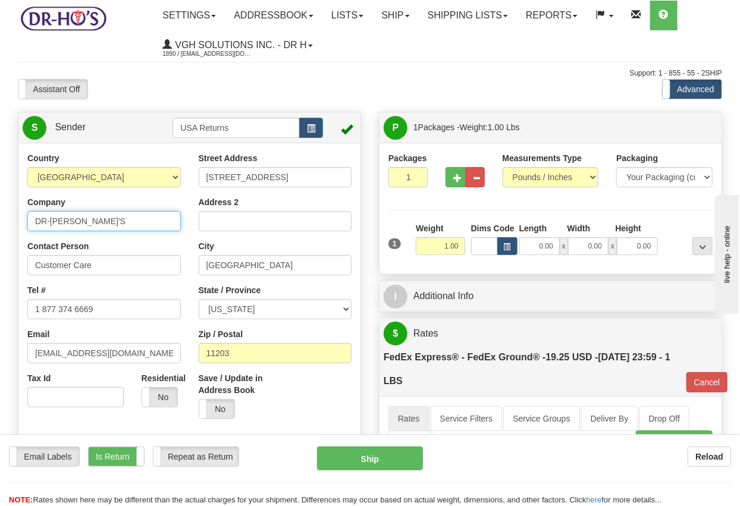
drag, startPoint x: 90, startPoint y: 224, endPoint x: 2, endPoint y: 223, distance: 88.7
click at [2, 223] on div "Toggle navigation Settings Shipping Preferences Fields Preferences New" at bounding box center [370, 504] width 740 height 1009
paste input "GODFREY M CLARKE"
type input "GODFREY M CLARKE"
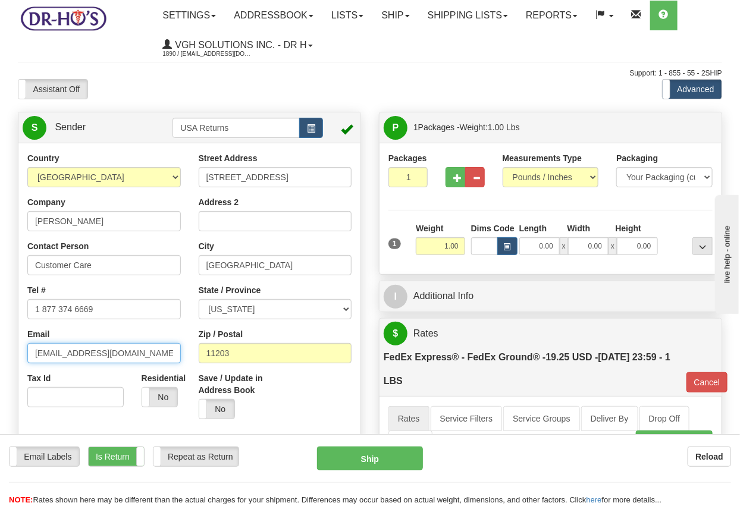
drag, startPoint x: 125, startPoint y: 353, endPoint x: -6, endPoint y: 346, distance: 131.1
click at [0, 346] on html "Training Course Close Toggle navigation Settings Shipping Preferences New Sende…" at bounding box center [370, 253] width 740 height 506
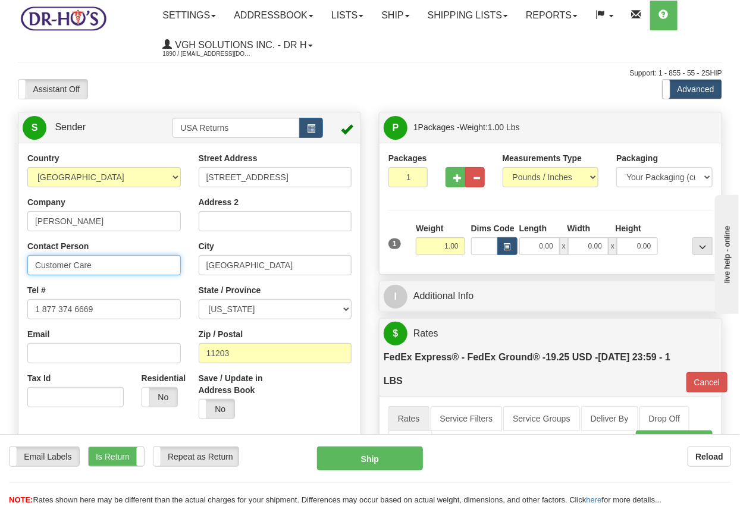
drag, startPoint x: 103, startPoint y: 266, endPoint x: -8, endPoint y: 259, distance: 110.9
click at [0, 259] on html "Training Course Close Toggle navigation Settings Shipping Preferences New Sende…" at bounding box center [370, 253] width 740 height 506
paste input "GODFREY M CLARKE"
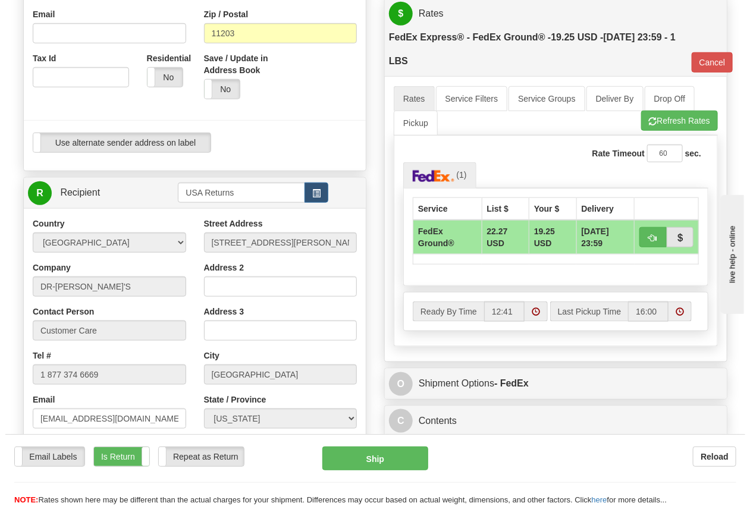
scroll to position [396, 0]
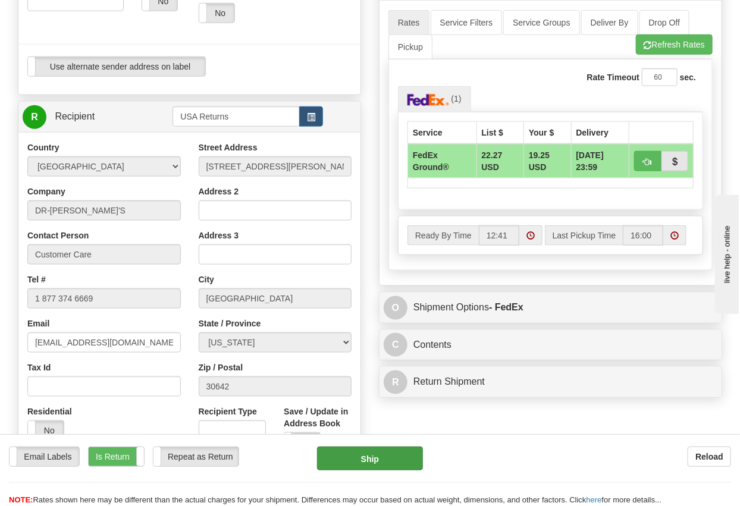
type input "GODFREY M CLARKE"
click at [368, 463] on button "Ship" at bounding box center [369, 459] width 105 height 24
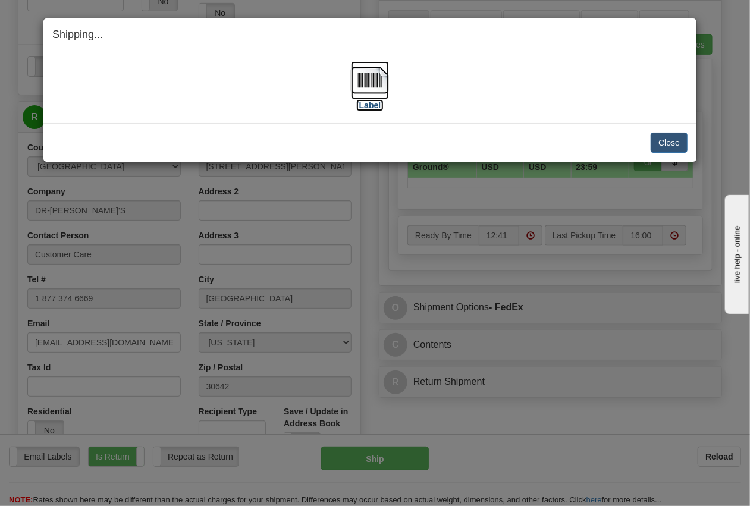
click at [371, 92] on img at bounding box center [370, 80] width 38 height 38
click at [666, 139] on button "Close" at bounding box center [669, 143] width 37 height 20
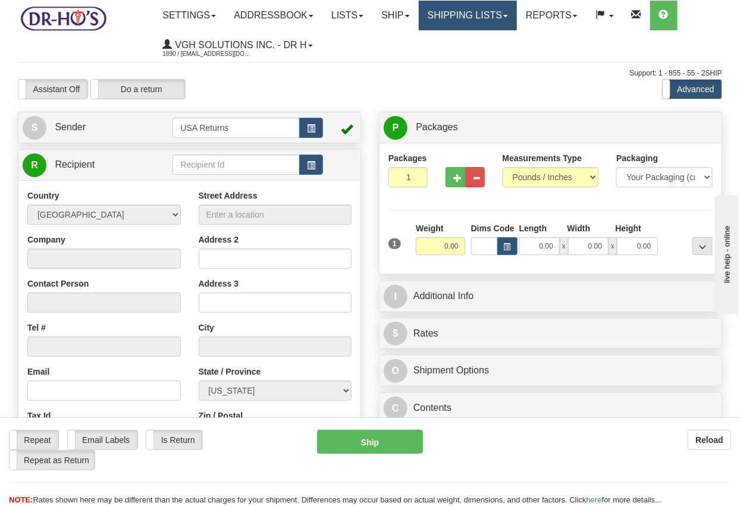
click at [462, 18] on link "Shipping lists" at bounding box center [468, 16] width 98 height 30
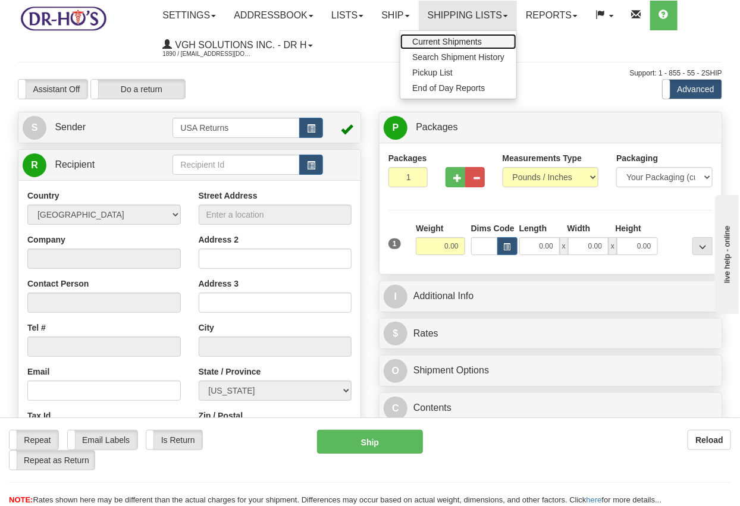
click at [457, 37] on span "Current Shipments" at bounding box center [447, 42] width 70 height 10
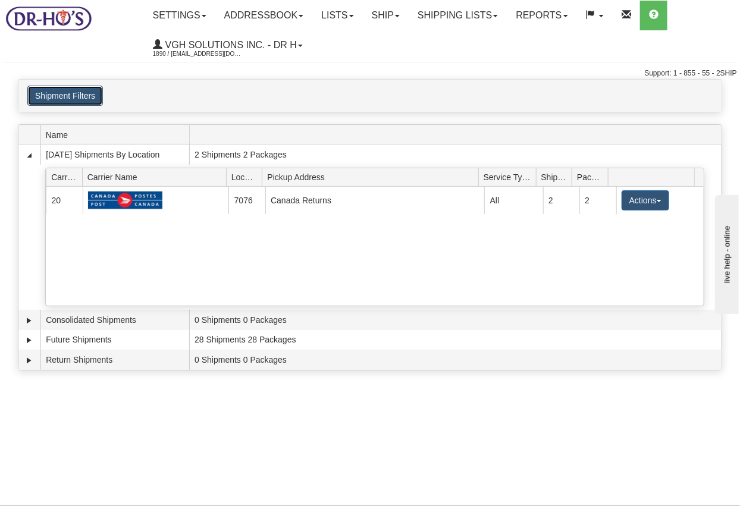
click at [54, 95] on button "Shipment Filters" at bounding box center [65, 96] width 76 height 20
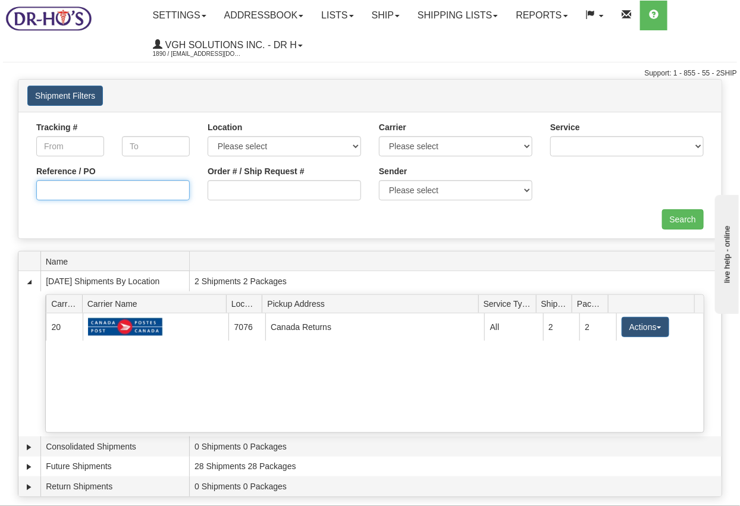
click at [114, 189] on input "Reference / PO" at bounding box center [113, 190] width 154 height 20
paste input "1116725"
type input "1116725"
click at [679, 224] on input "Search" at bounding box center [683, 219] width 42 height 20
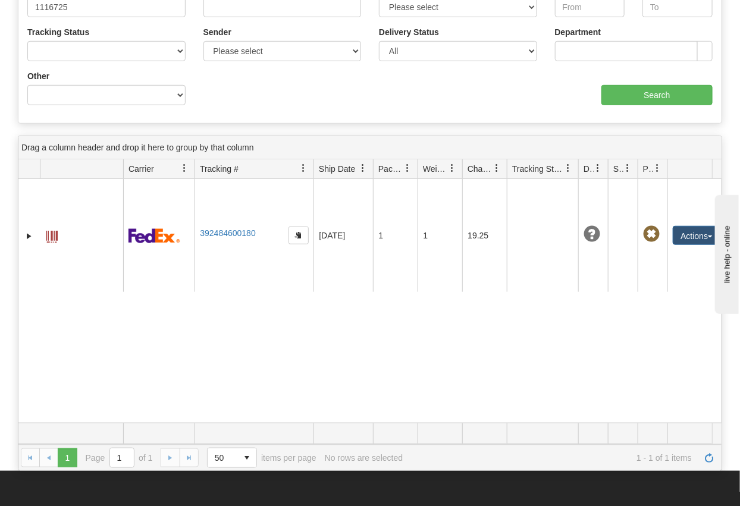
scroll to position [132, 0]
